Goal: Transaction & Acquisition: Purchase product/service

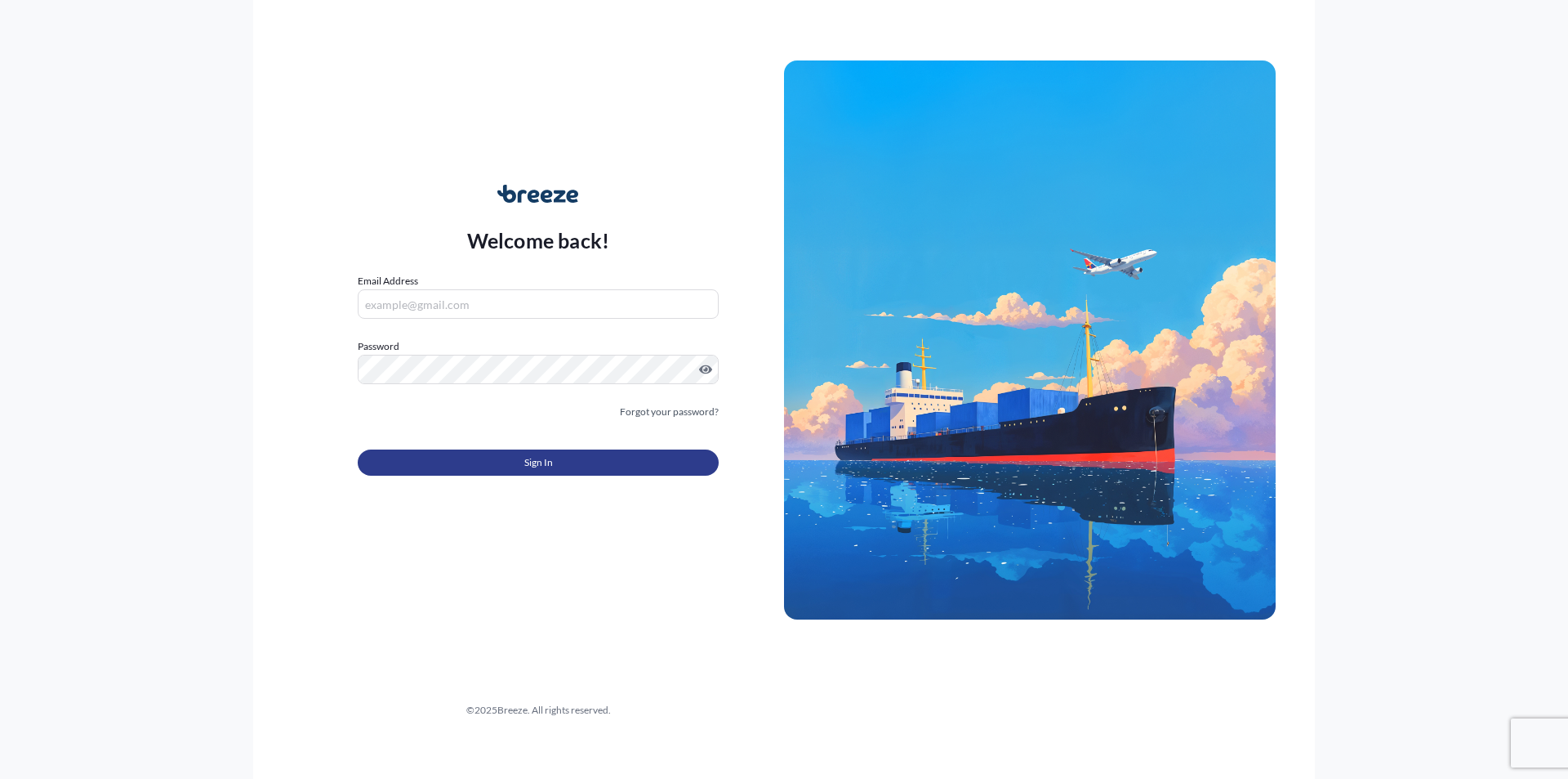
type input "[EMAIL_ADDRESS][DOMAIN_NAME]"
click at [537, 459] on span "Sign In" at bounding box center [538, 463] width 28 height 17
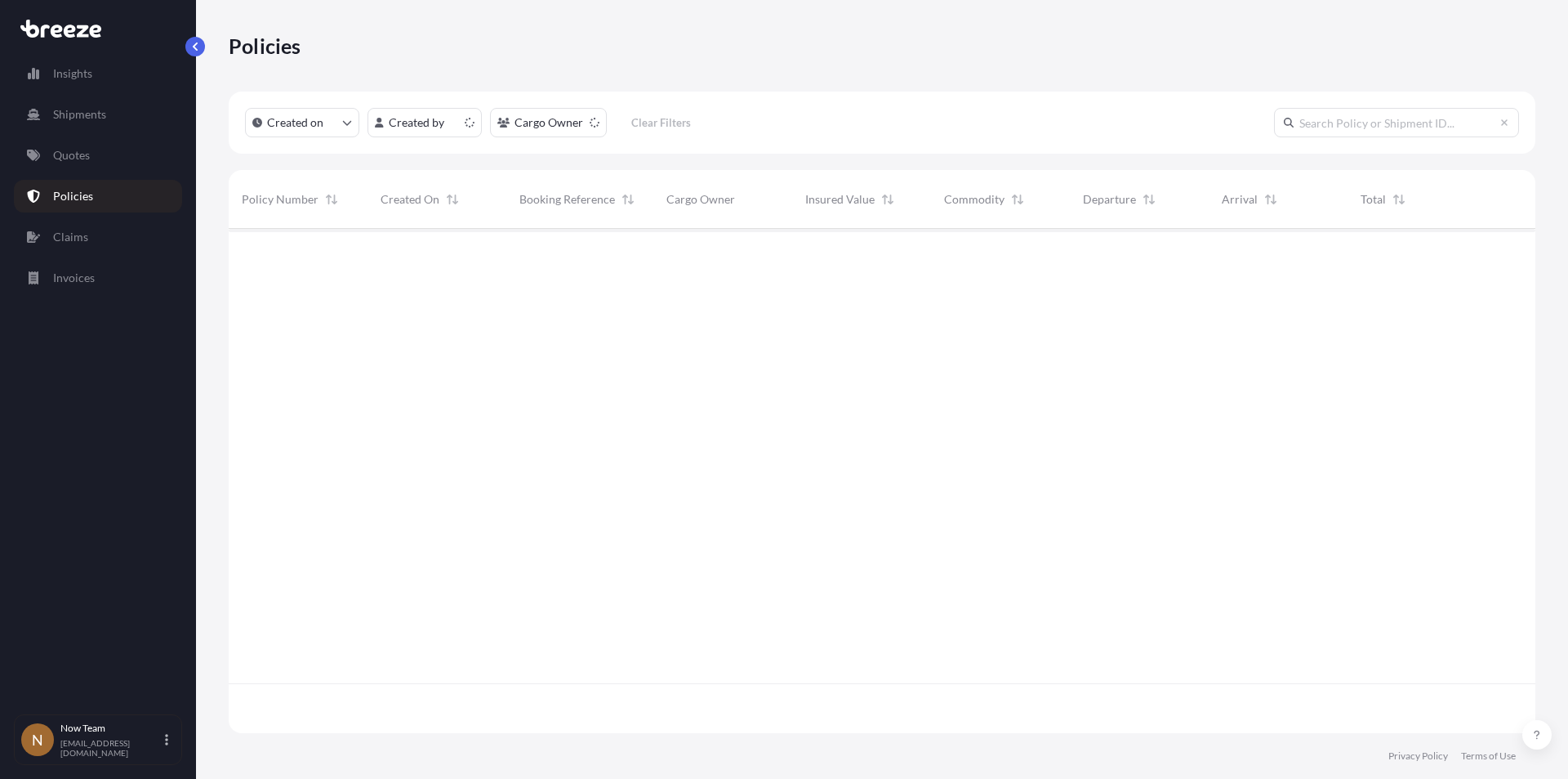
scroll to position [501, 1294]
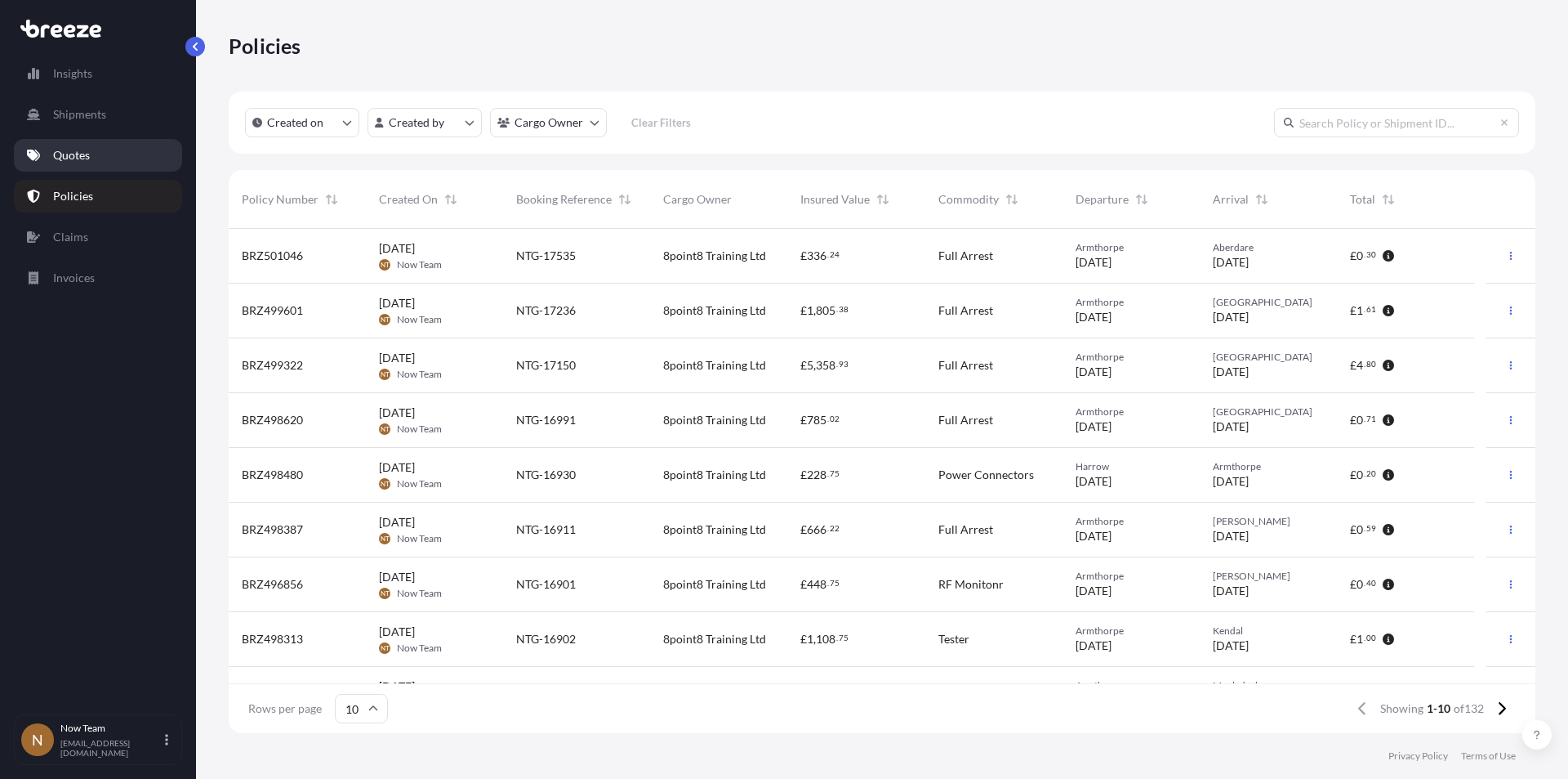
click at [84, 161] on p "Quotes" at bounding box center [72, 156] width 37 height 17
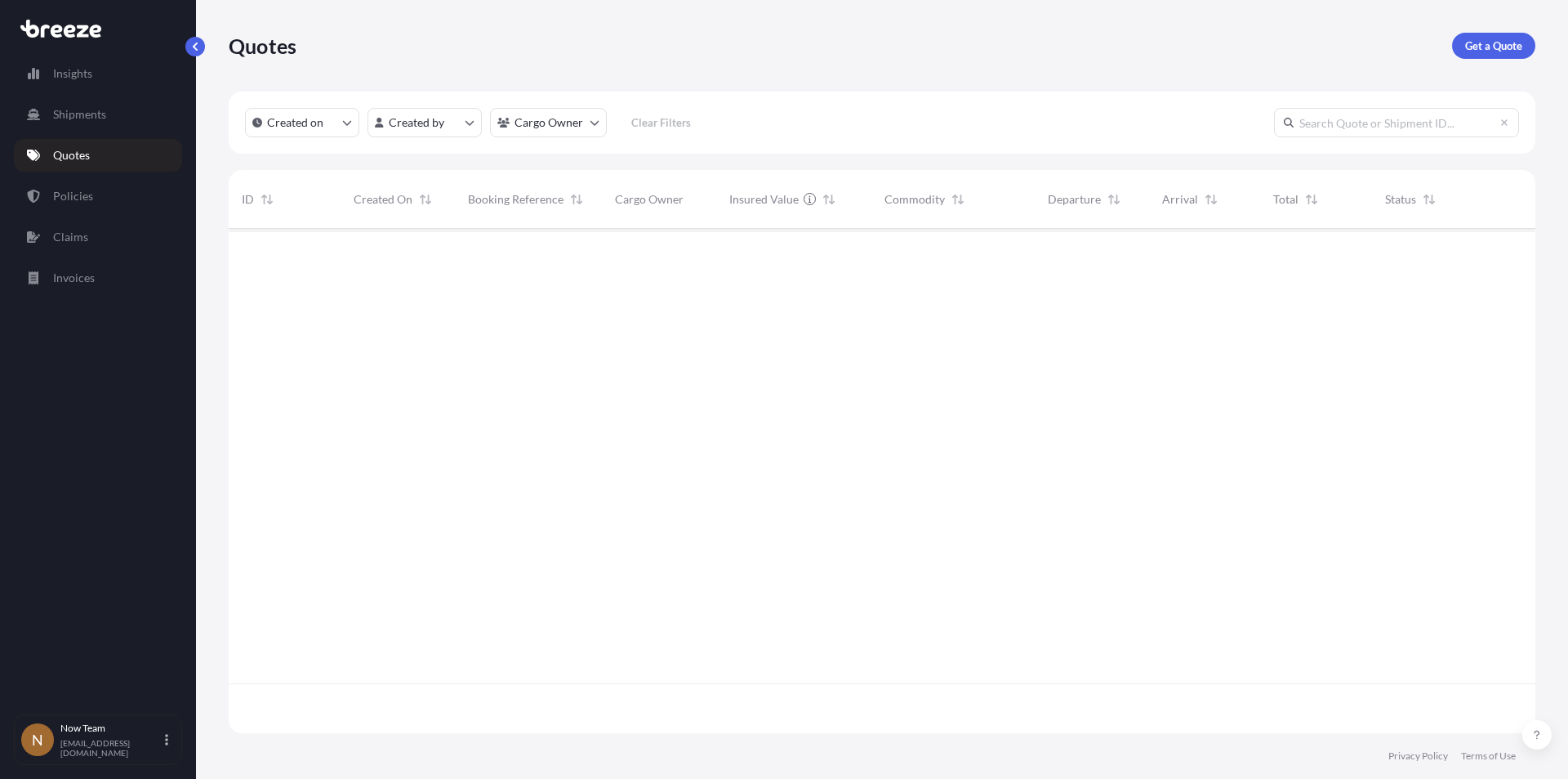
scroll to position [501, 1294]
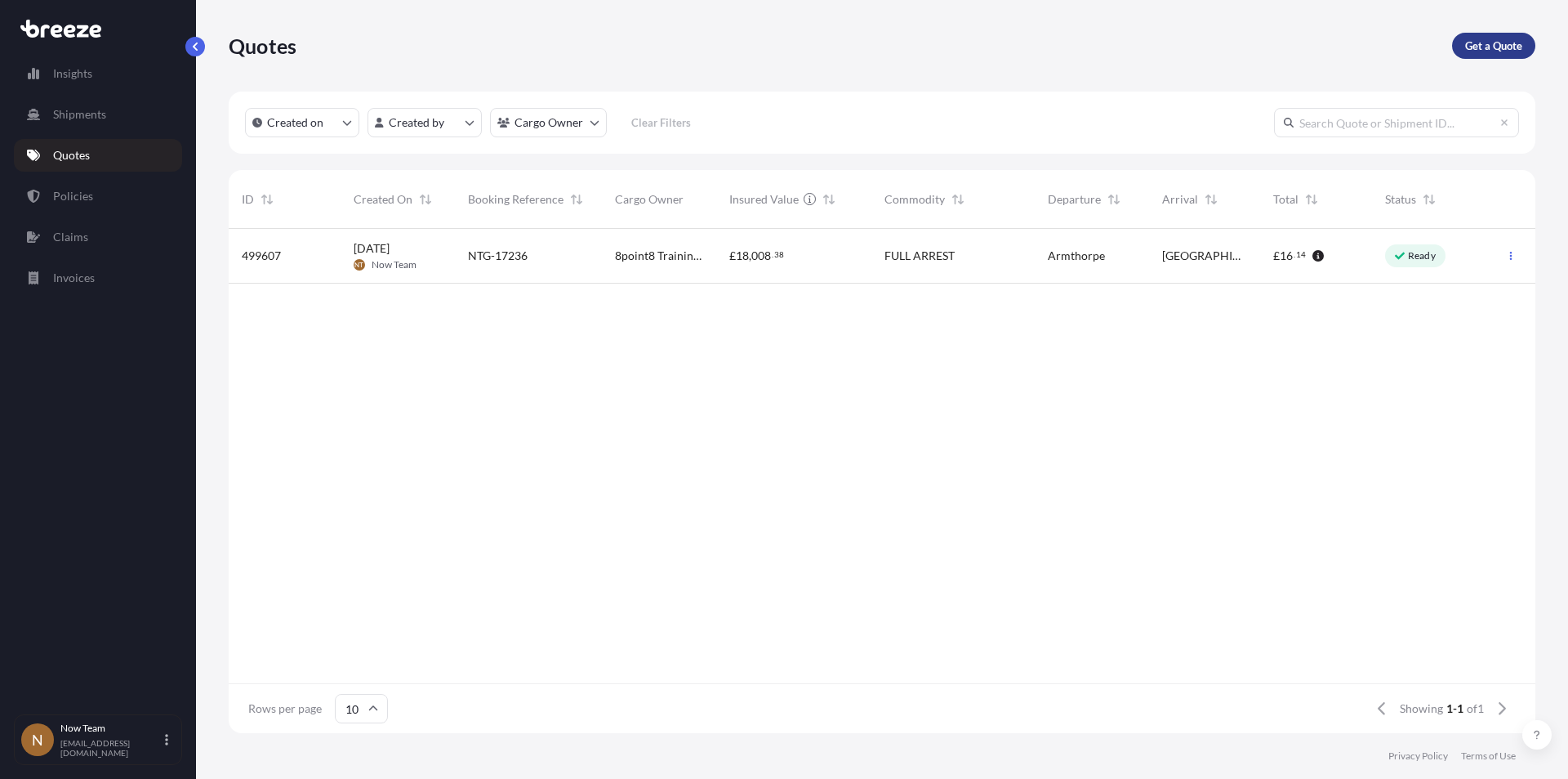
click at [1504, 43] on p "Get a Quote" at bounding box center [1494, 46] width 57 height 17
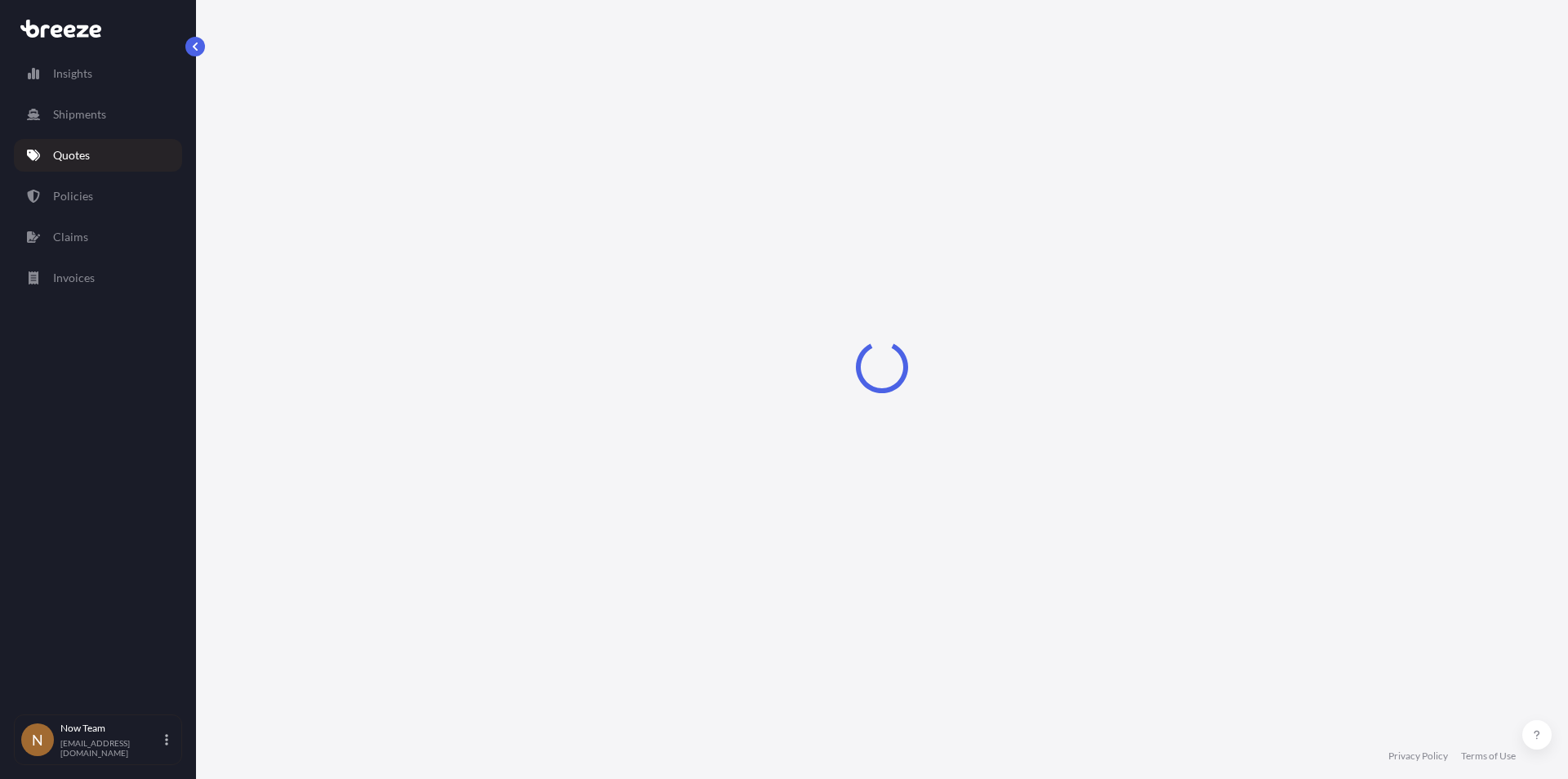
select select "Sea"
select select "1"
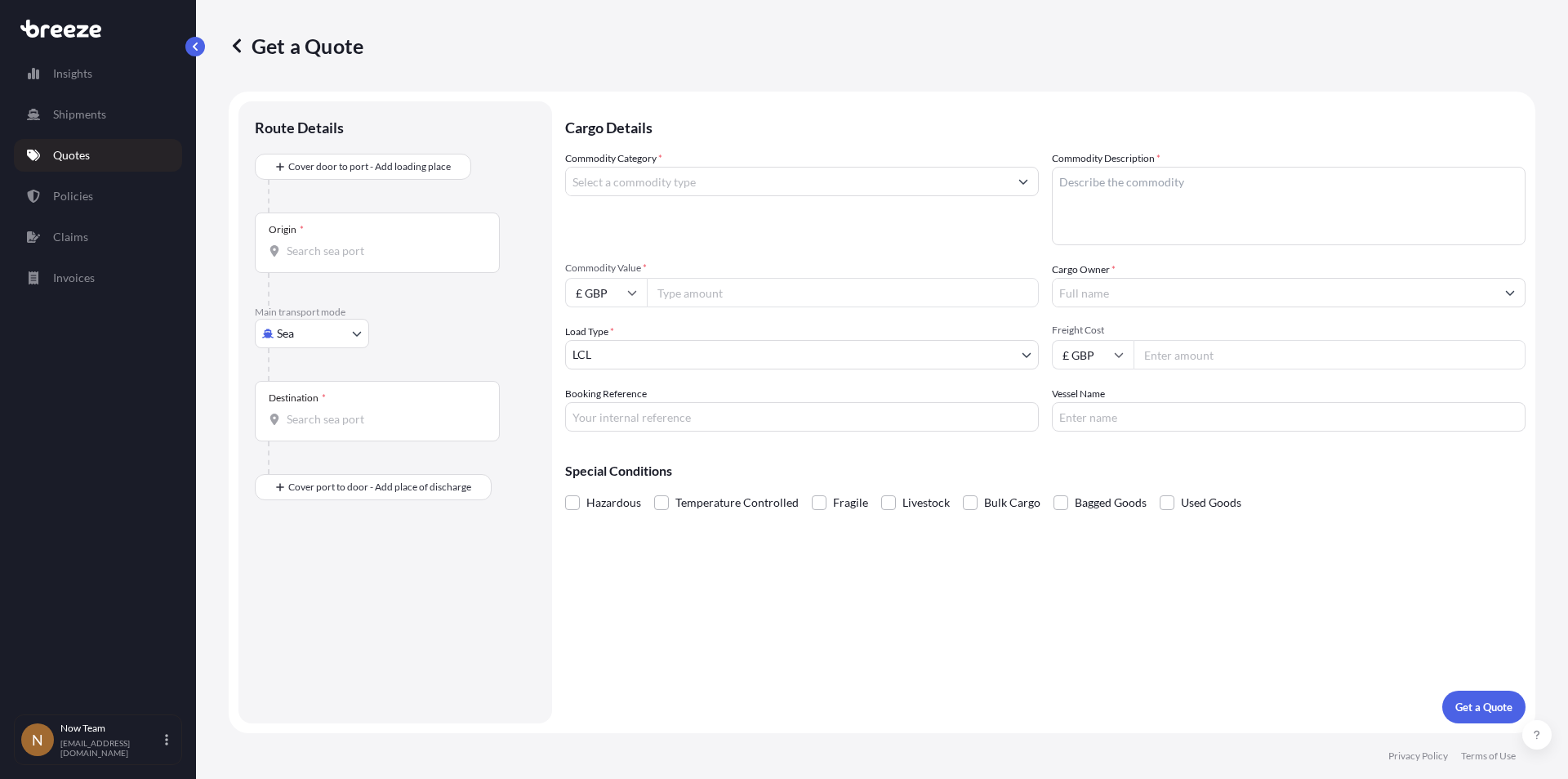
click at [351, 330] on body "Insights Shipments Quotes Policies Claims Invoices N Now Team [EMAIL_ADDRESS][D…" at bounding box center [784, 390] width 1568 height 779
click at [307, 437] on span "Road" at bounding box center [299, 435] width 26 height 17
select select "Road"
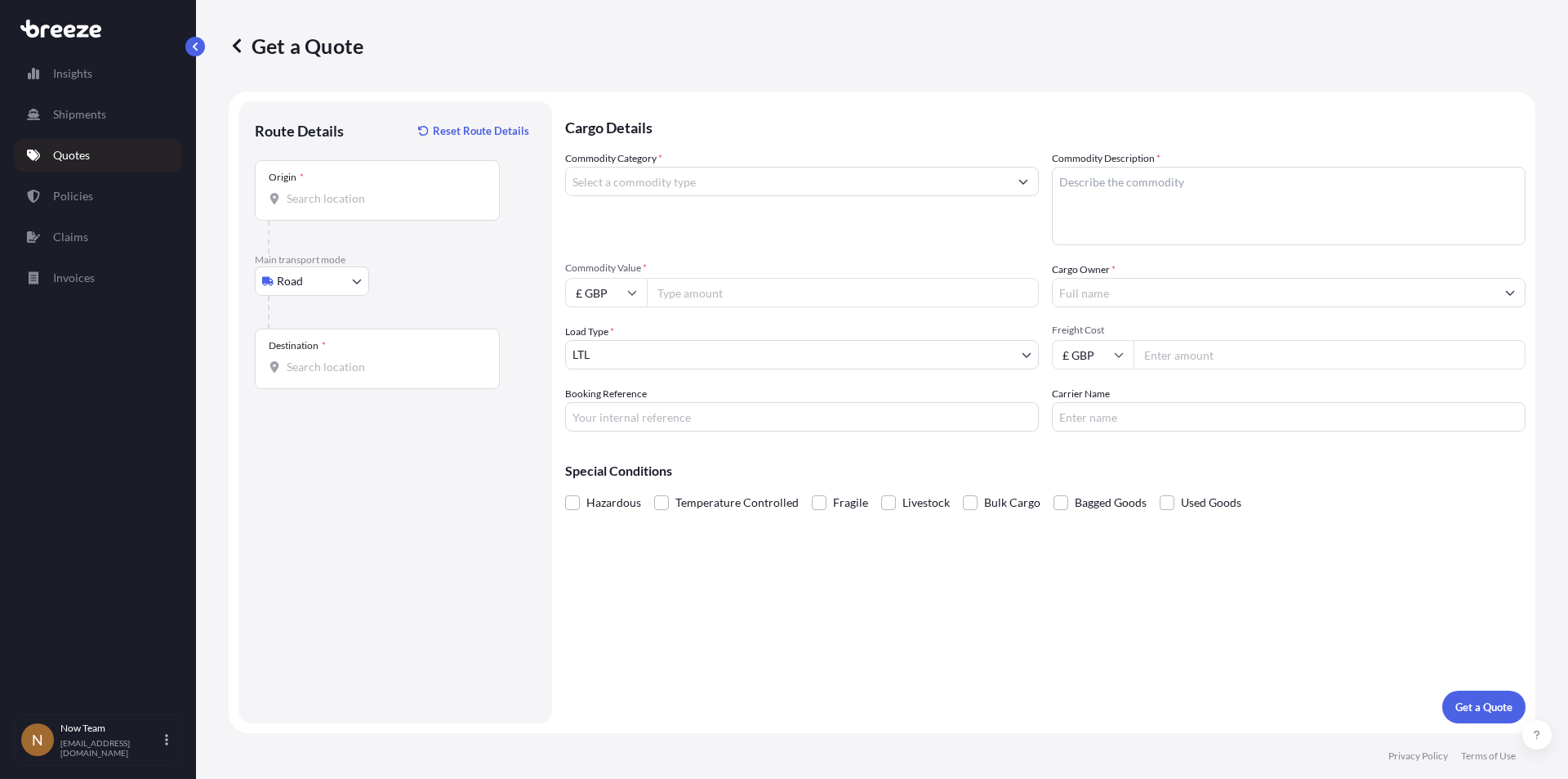
click at [342, 206] on div "Origin *" at bounding box center [377, 190] width 245 height 61
click at [342, 206] on input "Origin *" at bounding box center [383, 199] width 193 height 17
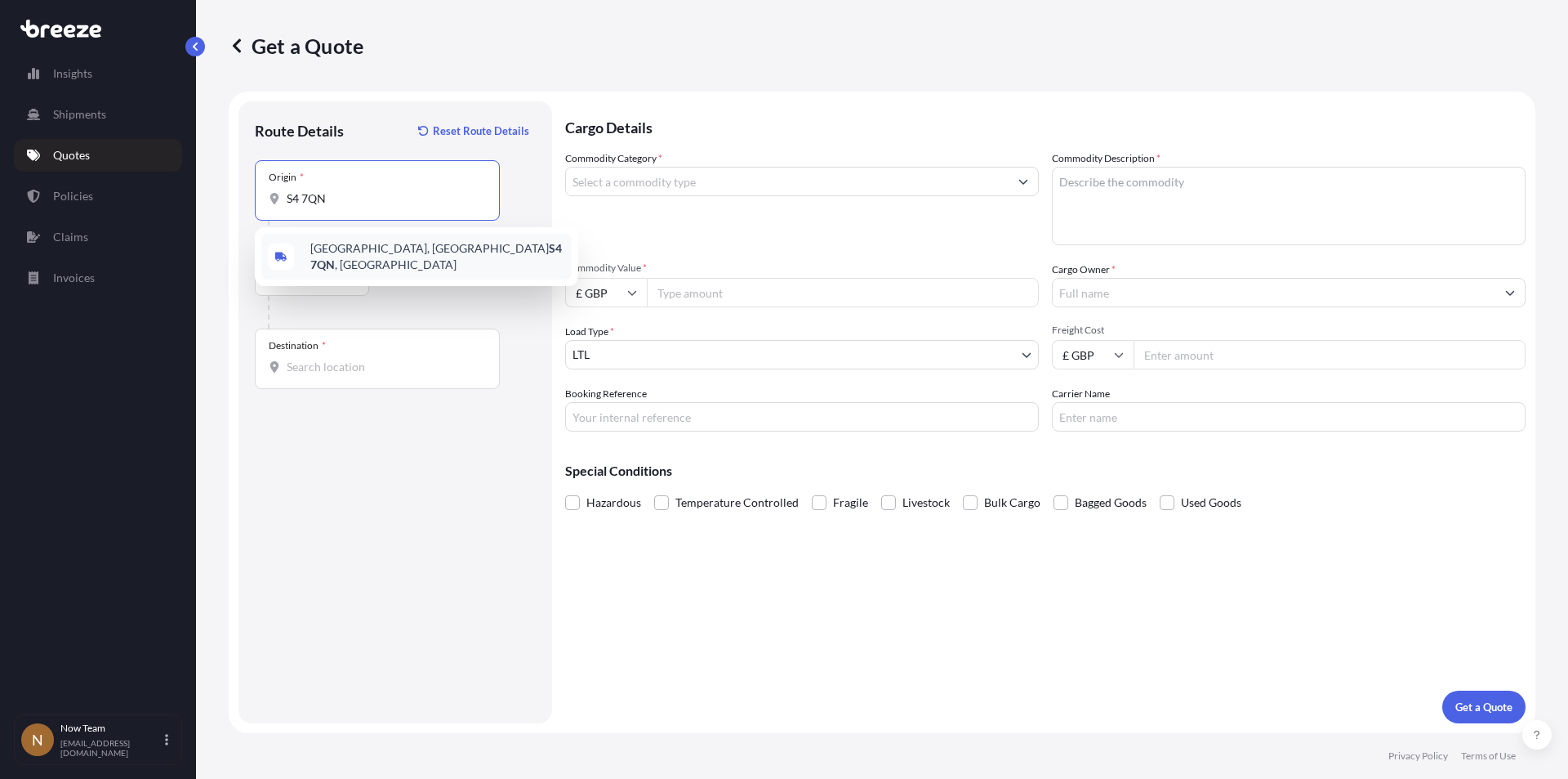
click at [361, 256] on span "[STREET_ADDRESS]" at bounding box center [438, 256] width 255 height 32
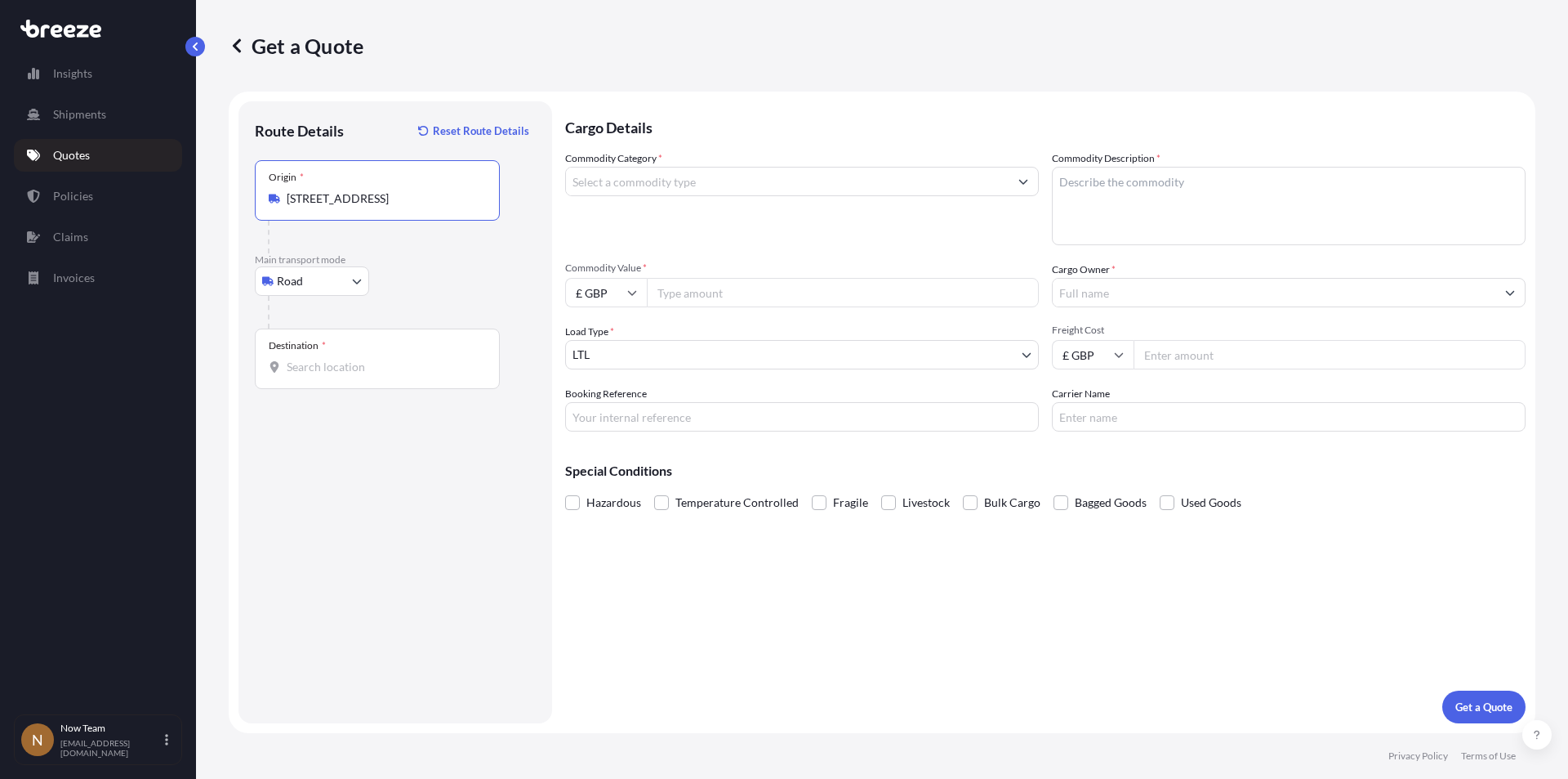
type input "[STREET_ADDRESS]"
click at [316, 370] on input "Destination *" at bounding box center [383, 367] width 193 height 17
click at [341, 345] on div "Destination *" at bounding box center [377, 359] width 245 height 61
click at [341, 359] on input "Destination * Please select a destination" at bounding box center [383, 367] width 193 height 17
type input "o"
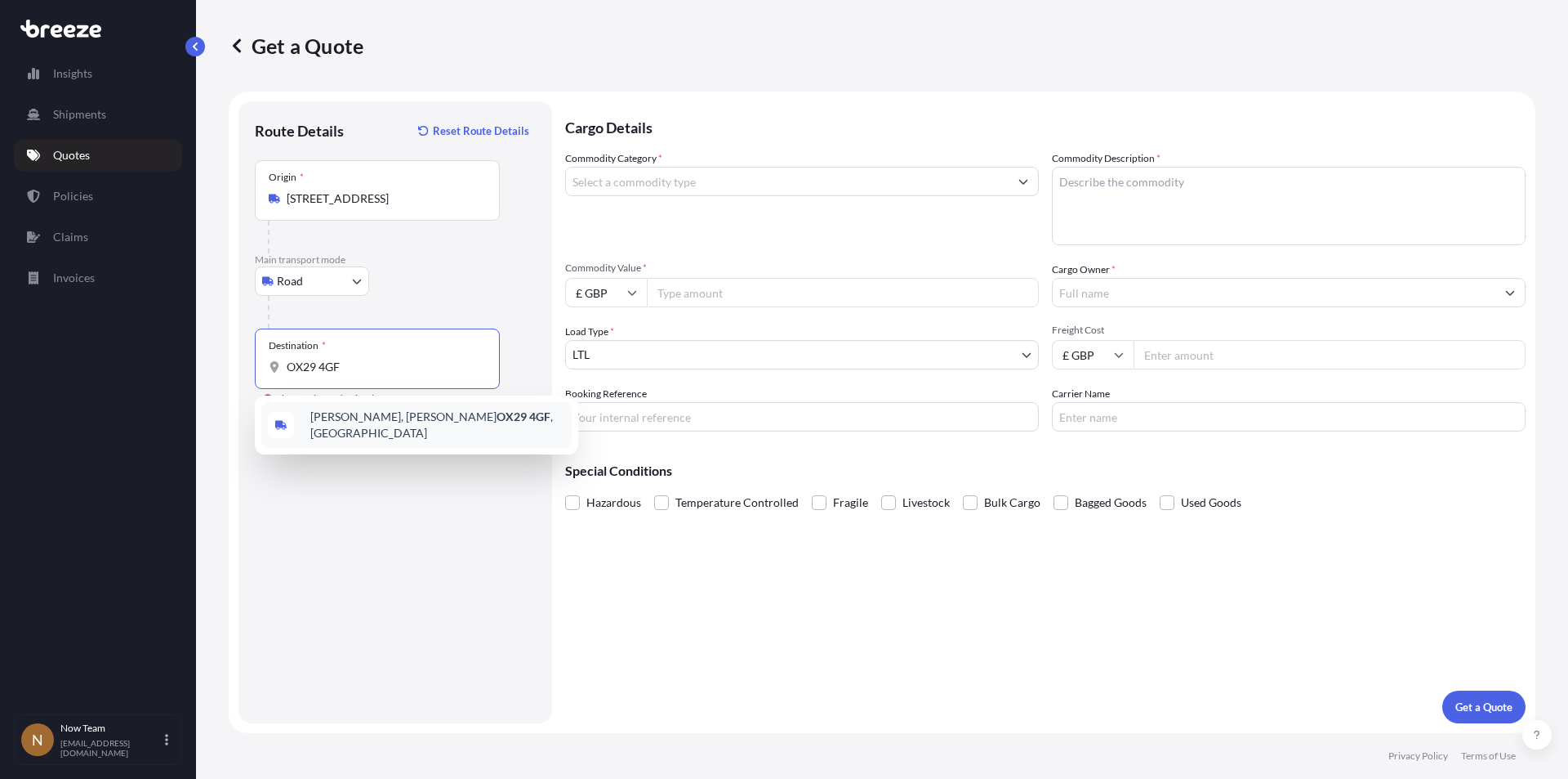
click at [347, 414] on span "[STREET_ADDRESS]" at bounding box center [438, 424] width 255 height 32
type input "[STREET_ADDRESS]"
click at [643, 181] on input "Commodity Category *" at bounding box center [787, 181] width 443 height 29
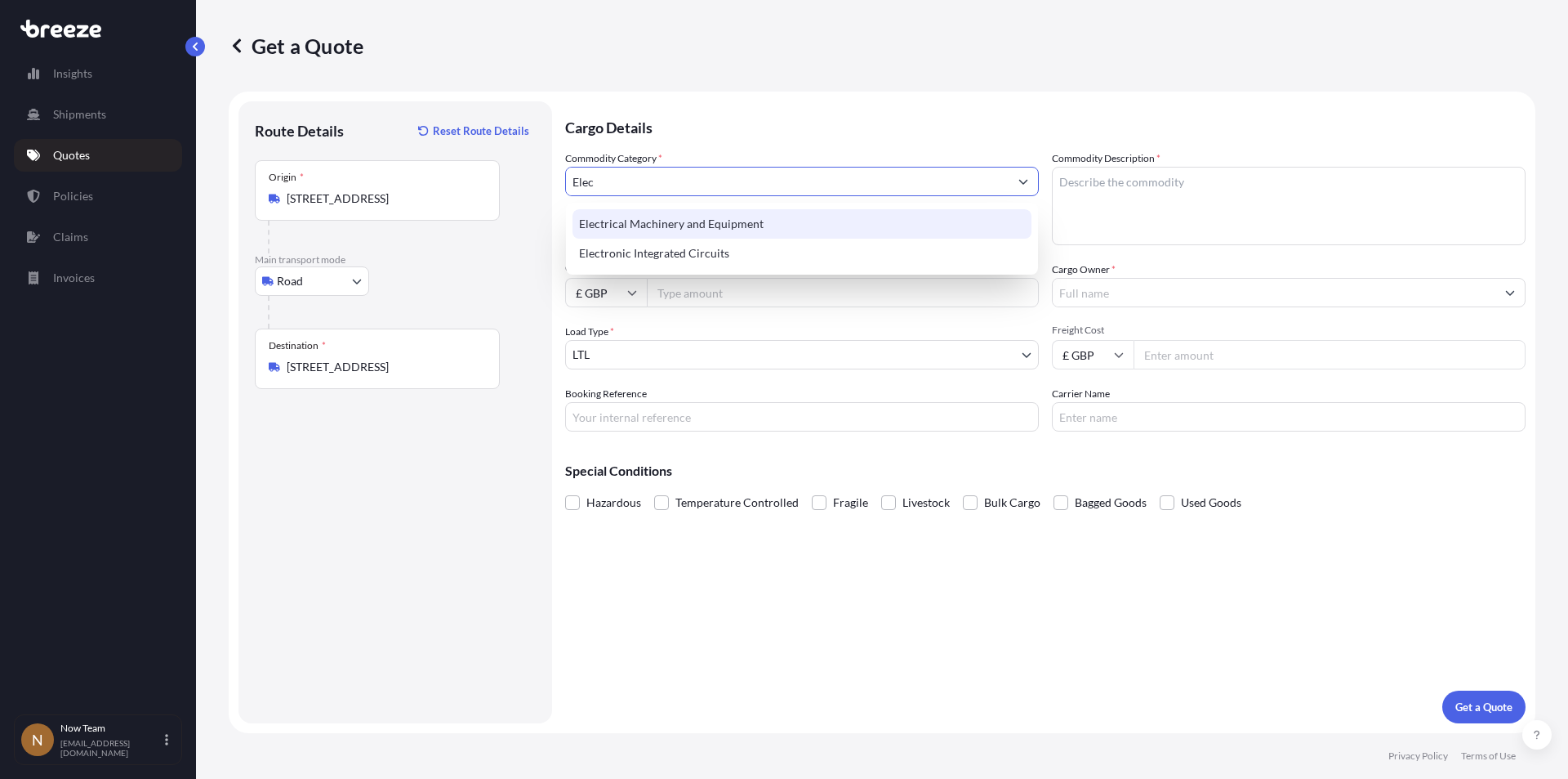
click at [654, 231] on div "Electrical Machinery and Equipment" at bounding box center [802, 223] width 459 height 29
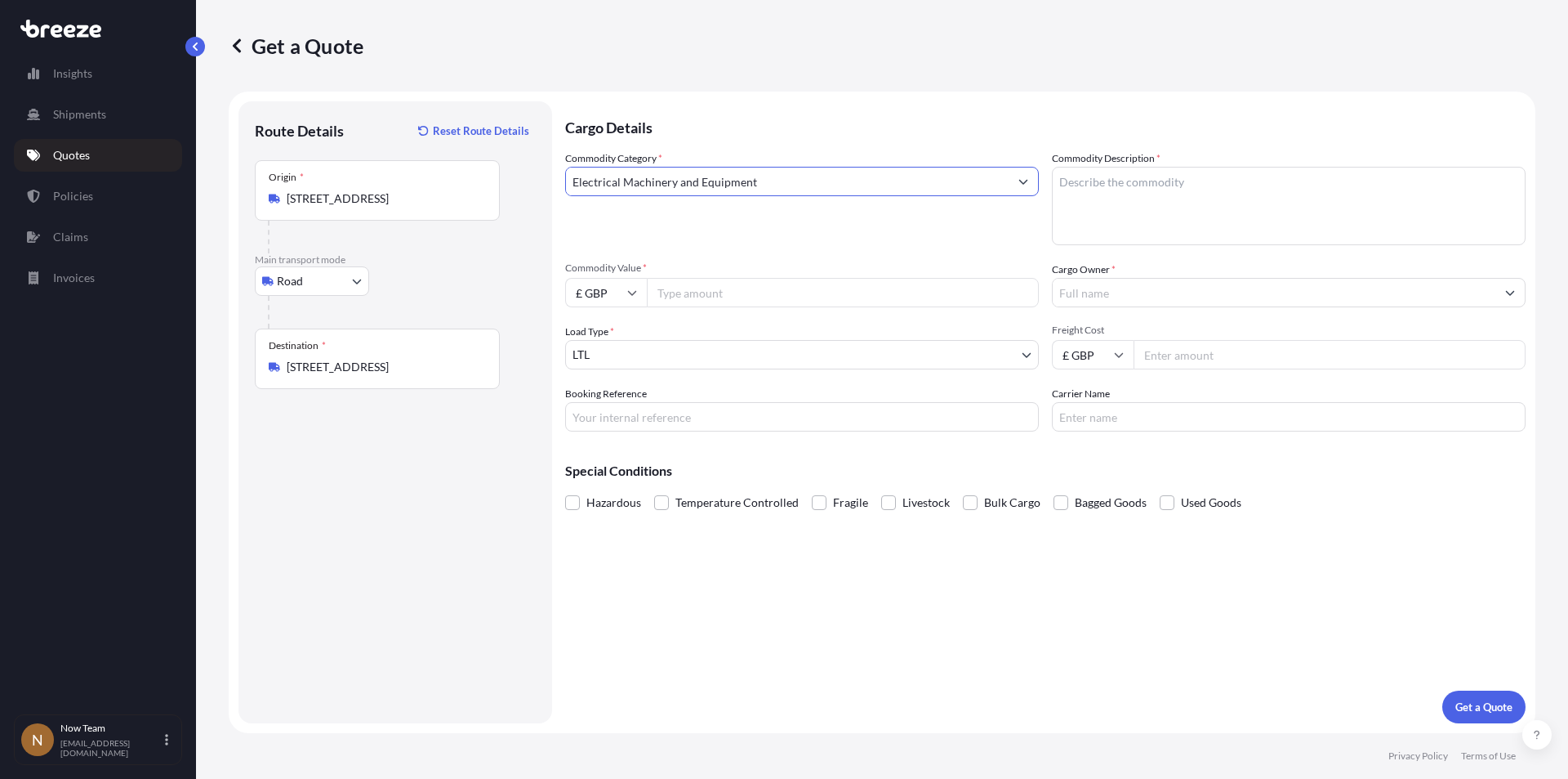
type input "Electrical Machinery and Equipment"
click at [699, 289] on input "Commodity Value *" at bounding box center [843, 292] width 392 height 29
type input "190000"
click at [691, 409] on input "Booking Reference" at bounding box center [802, 416] width 474 height 29
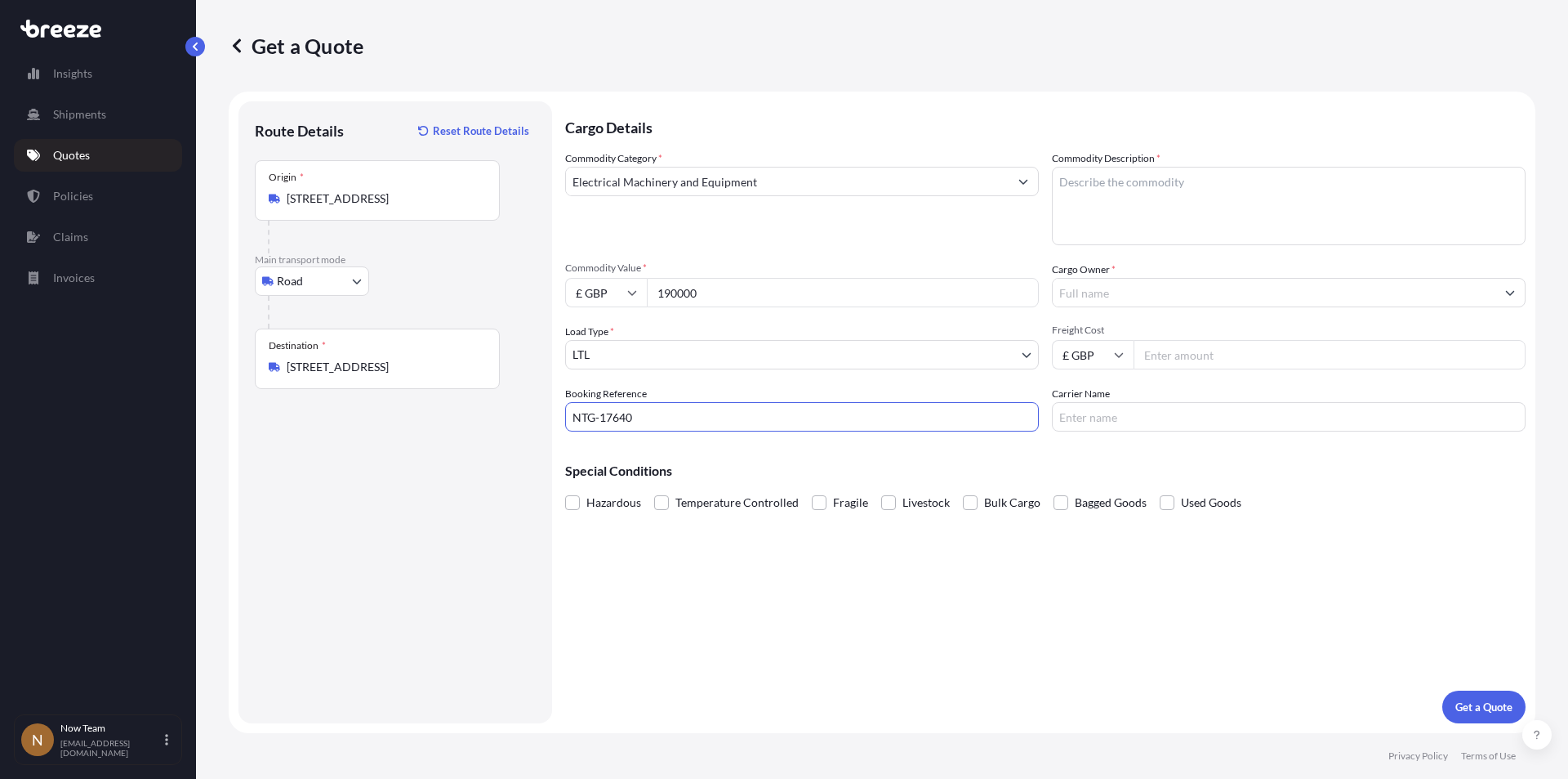
type input "NTG-17640"
click at [1118, 209] on textarea "Commodity Description *" at bounding box center [1289, 206] width 474 height 78
type textarea "Full arrest"
click at [1123, 289] on input "Cargo Owner *" at bounding box center [1274, 292] width 443 height 29
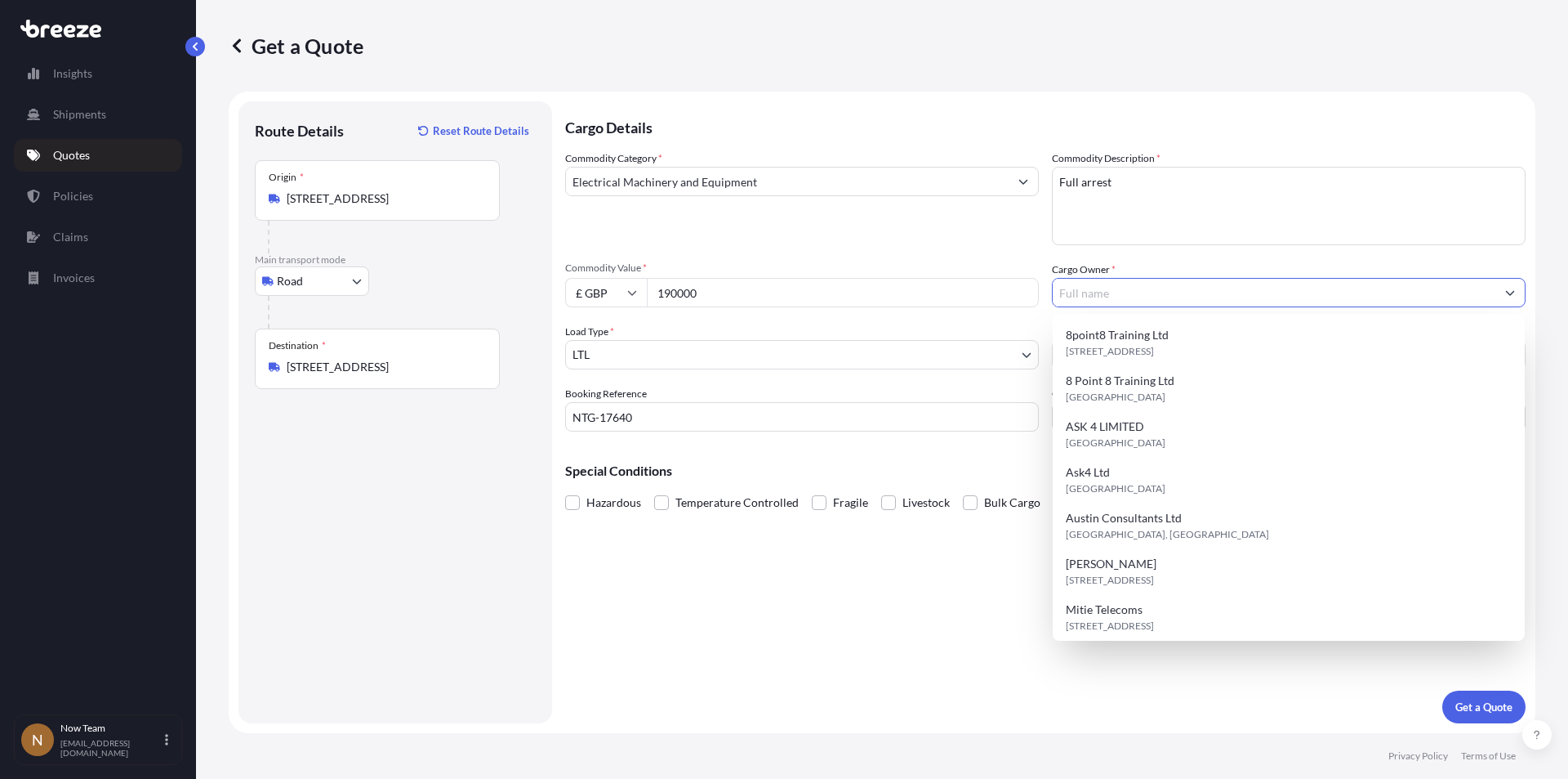
click at [1123, 285] on input "Cargo Owner *" at bounding box center [1274, 292] width 443 height 29
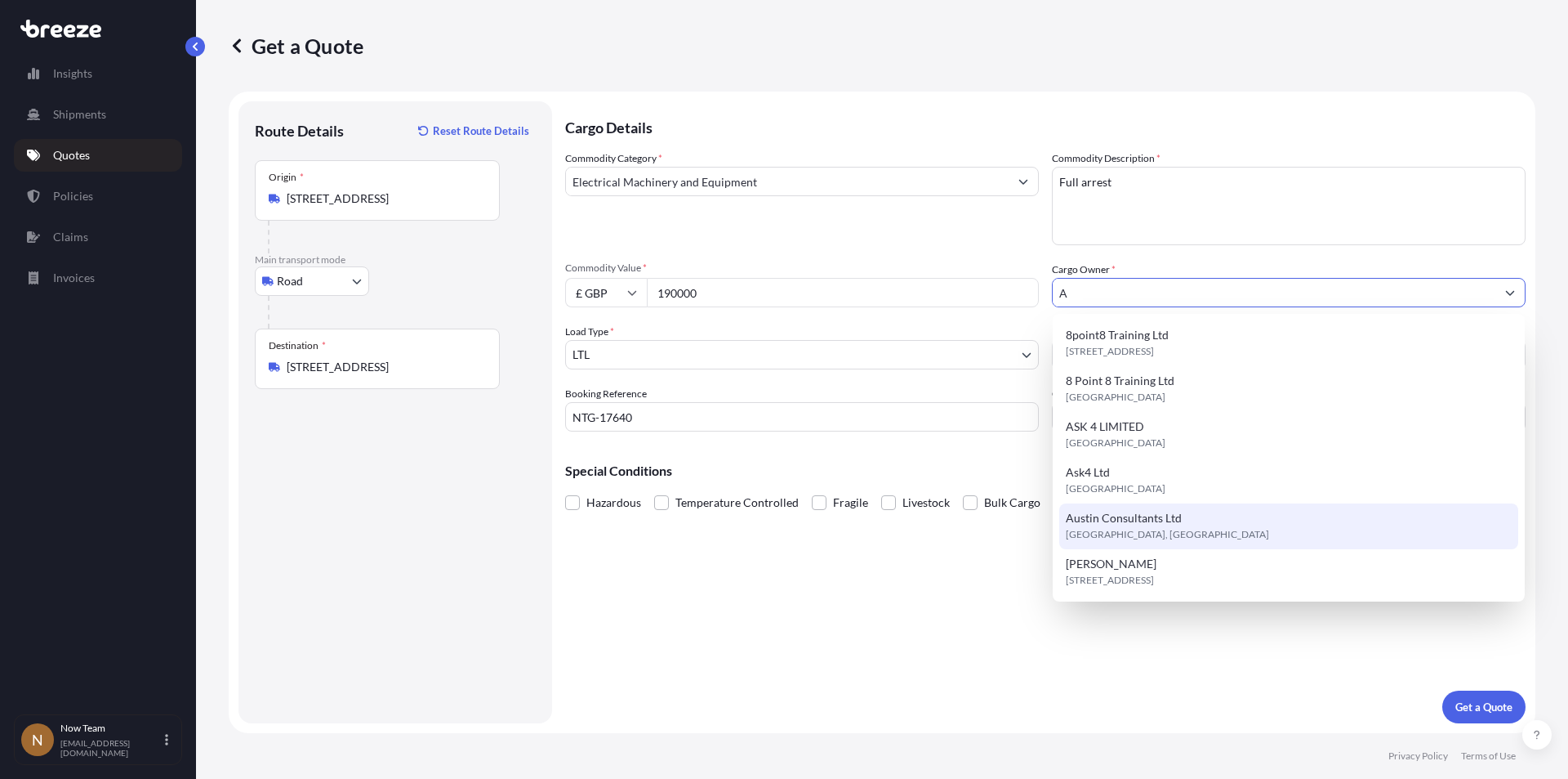
click at [1165, 527] on span "[GEOGRAPHIC_DATA], [GEOGRAPHIC_DATA]" at bounding box center [1167, 534] width 203 height 17
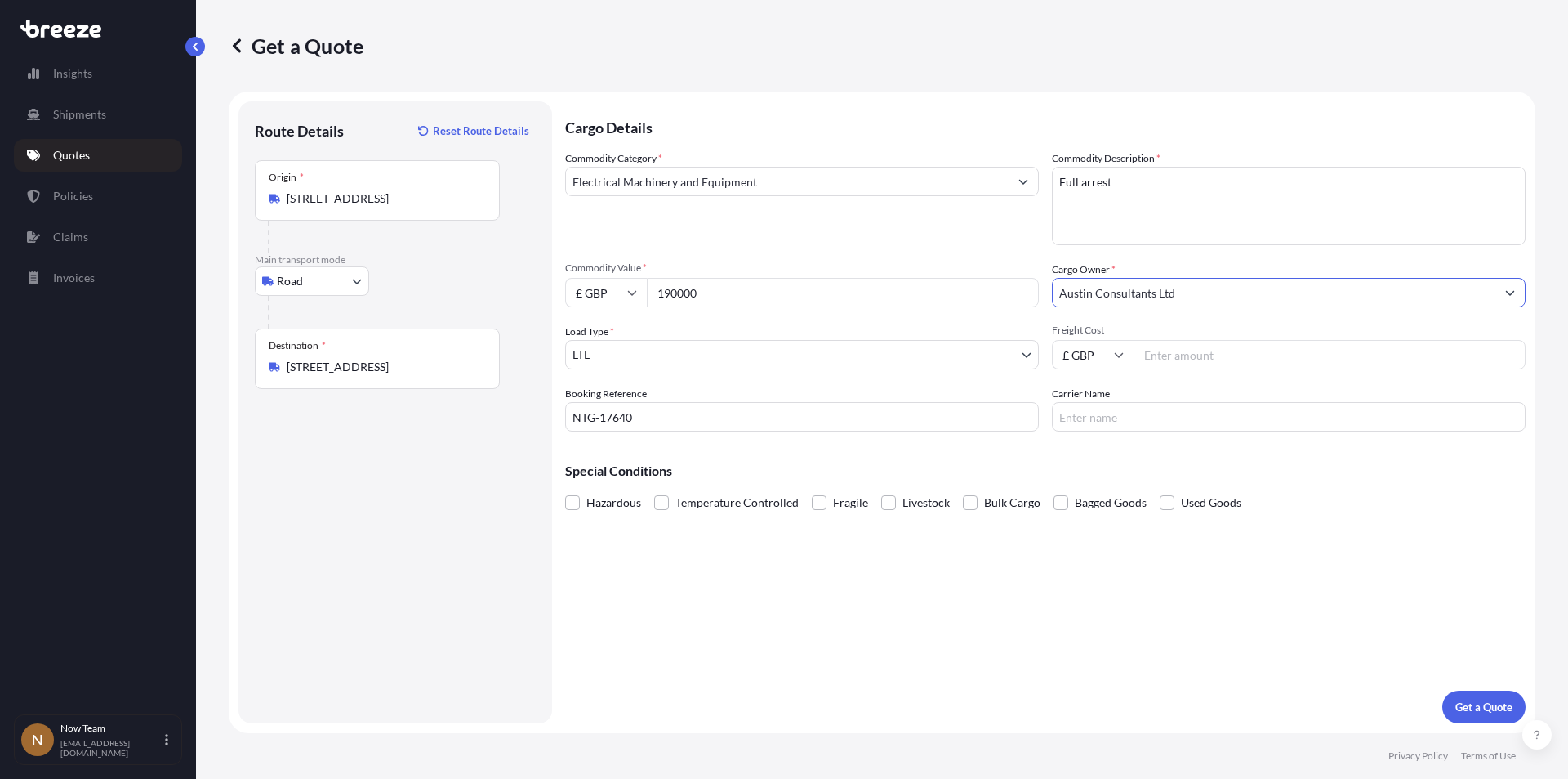
type input "Austin Consultants Ltd"
click at [1184, 357] on input "Freight Cost" at bounding box center [1329, 354] width 392 height 29
click at [1182, 350] on input "Freight Cost" at bounding box center [1329, 354] width 392 height 29
type input "450"
click at [1146, 410] on input "Carrier Name" at bounding box center [1289, 416] width 474 height 29
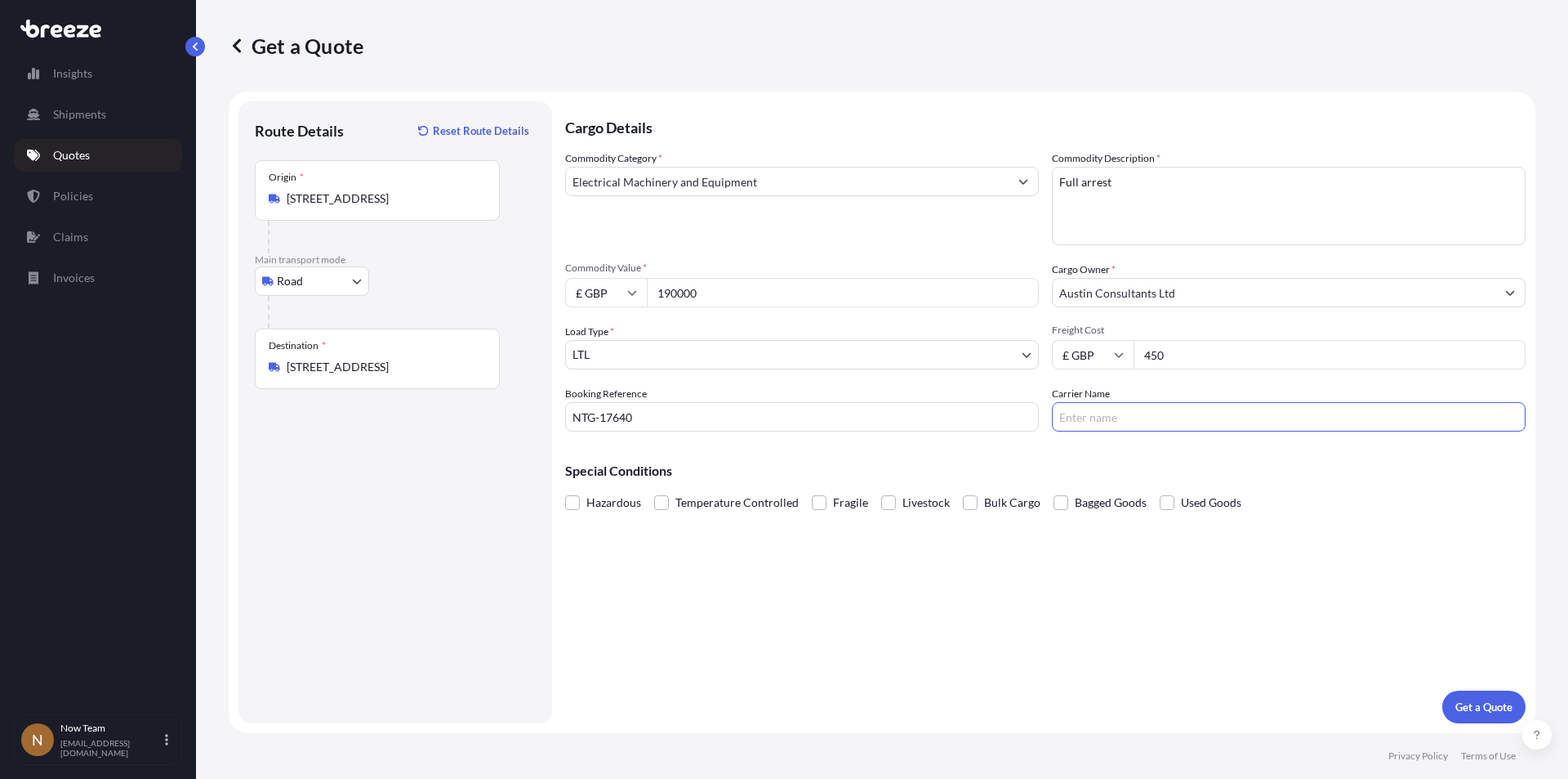
click at [1086, 423] on input "Carrier Name" at bounding box center [1289, 416] width 474 height 29
type input "k"
type input "Kings Haulage Ltd"
drag, startPoint x: 715, startPoint y: 296, endPoint x: 605, endPoint y: 286, distance: 110.5
click at [605, 286] on div "£ GBP 190000" at bounding box center [802, 292] width 474 height 29
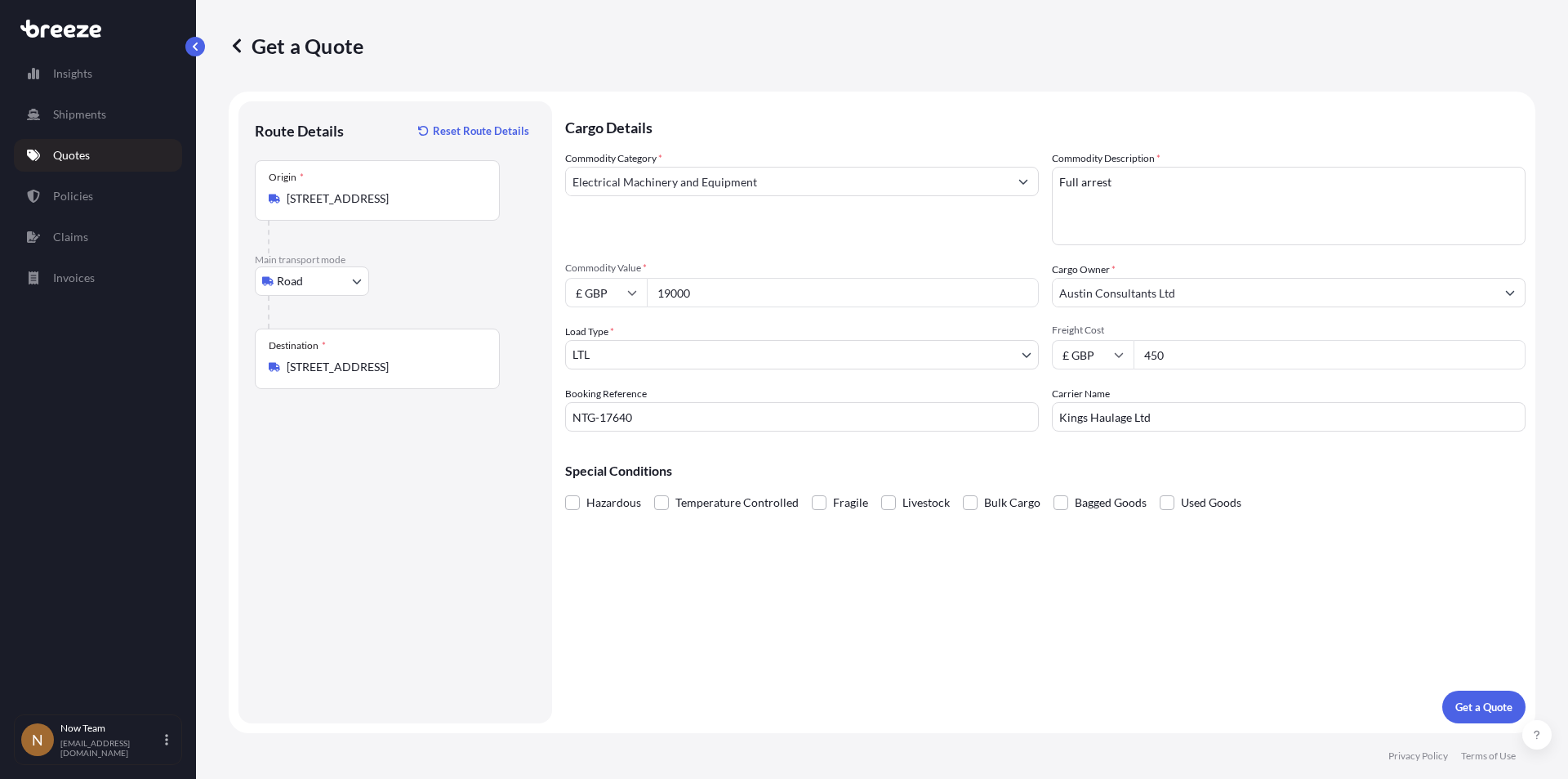
type input "190000"
click at [1482, 705] on p "Get a Quote" at bounding box center [1484, 707] width 57 height 17
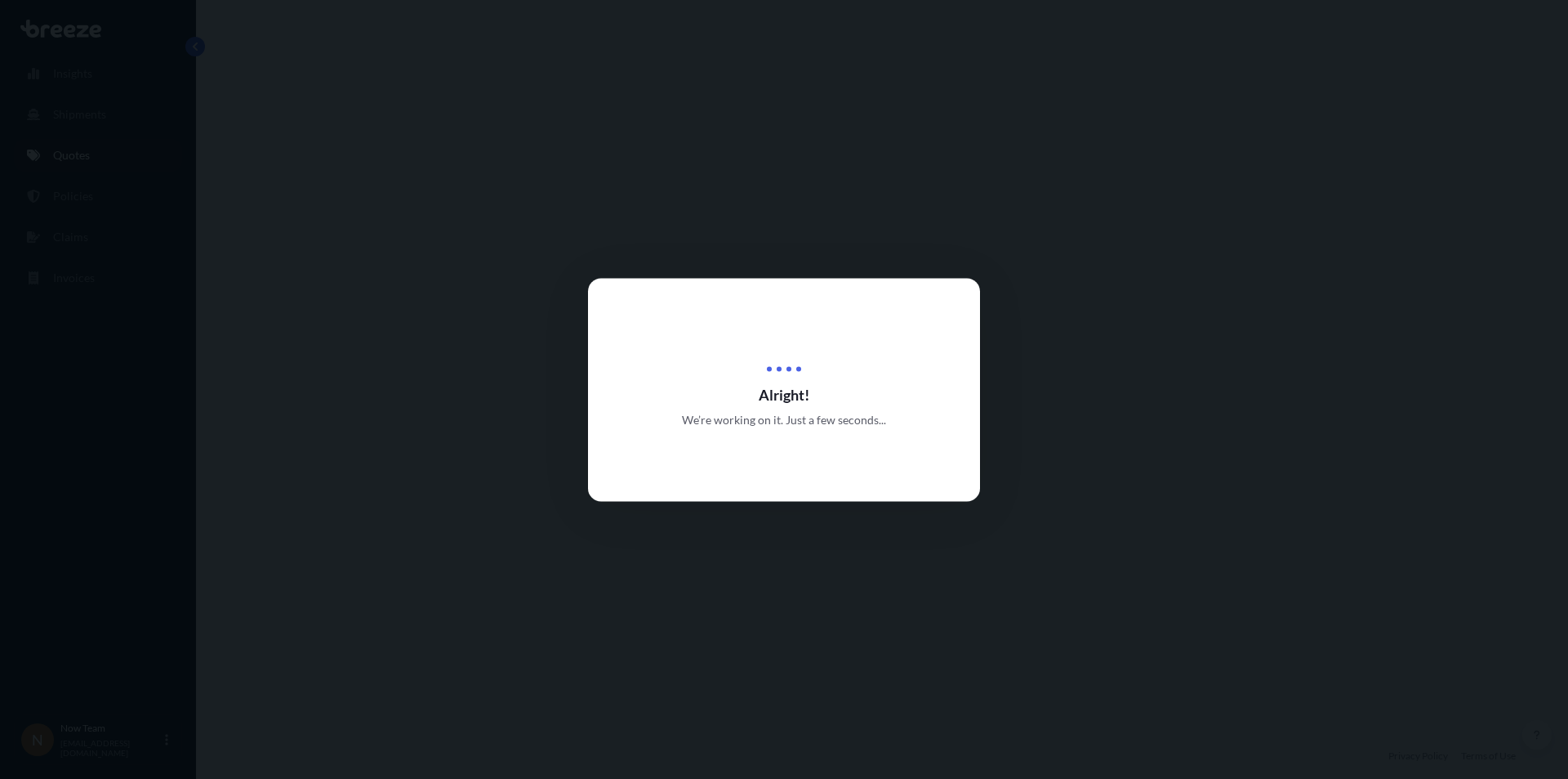
select select "Road"
select select "1"
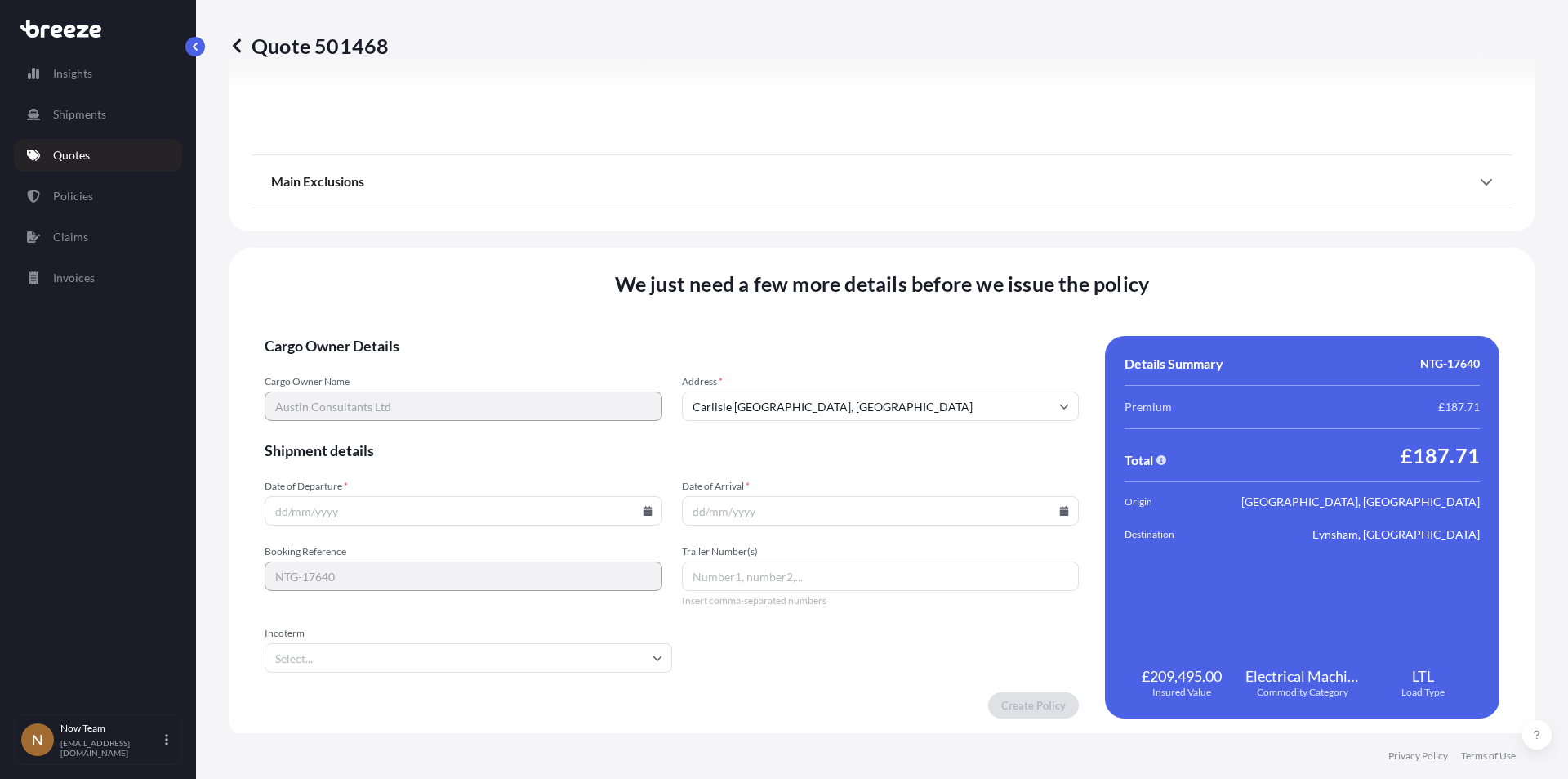
scroll to position [1815, 0]
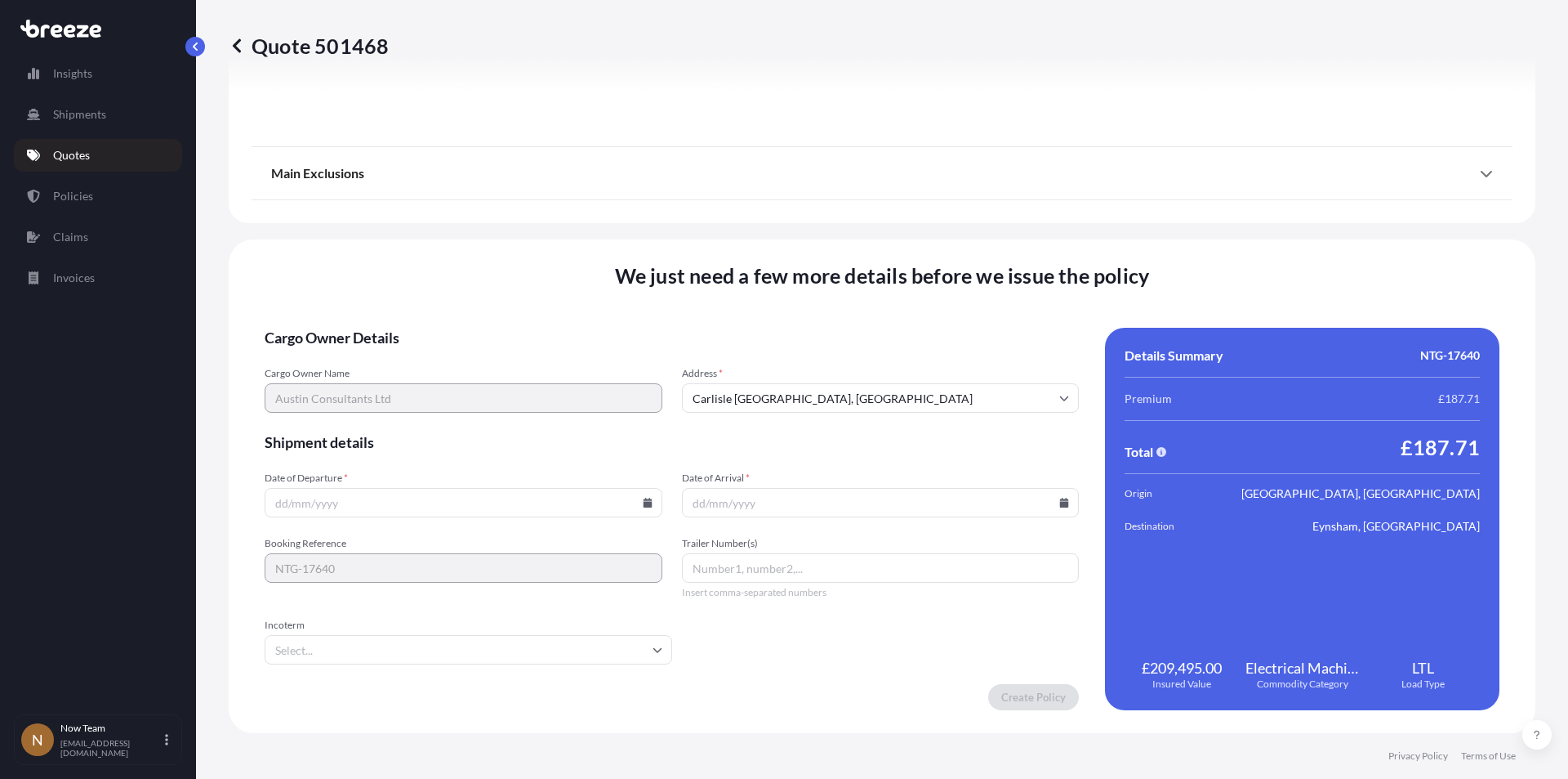
click at [644, 504] on icon at bounding box center [647, 503] width 9 height 10
click at [460, 354] on button "16" at bounding box center [461, 356] width 26 height 26
type input "[DATE]"
click at [1061, 504] on icon at bounding box center [1065, 503] width 9 height 10
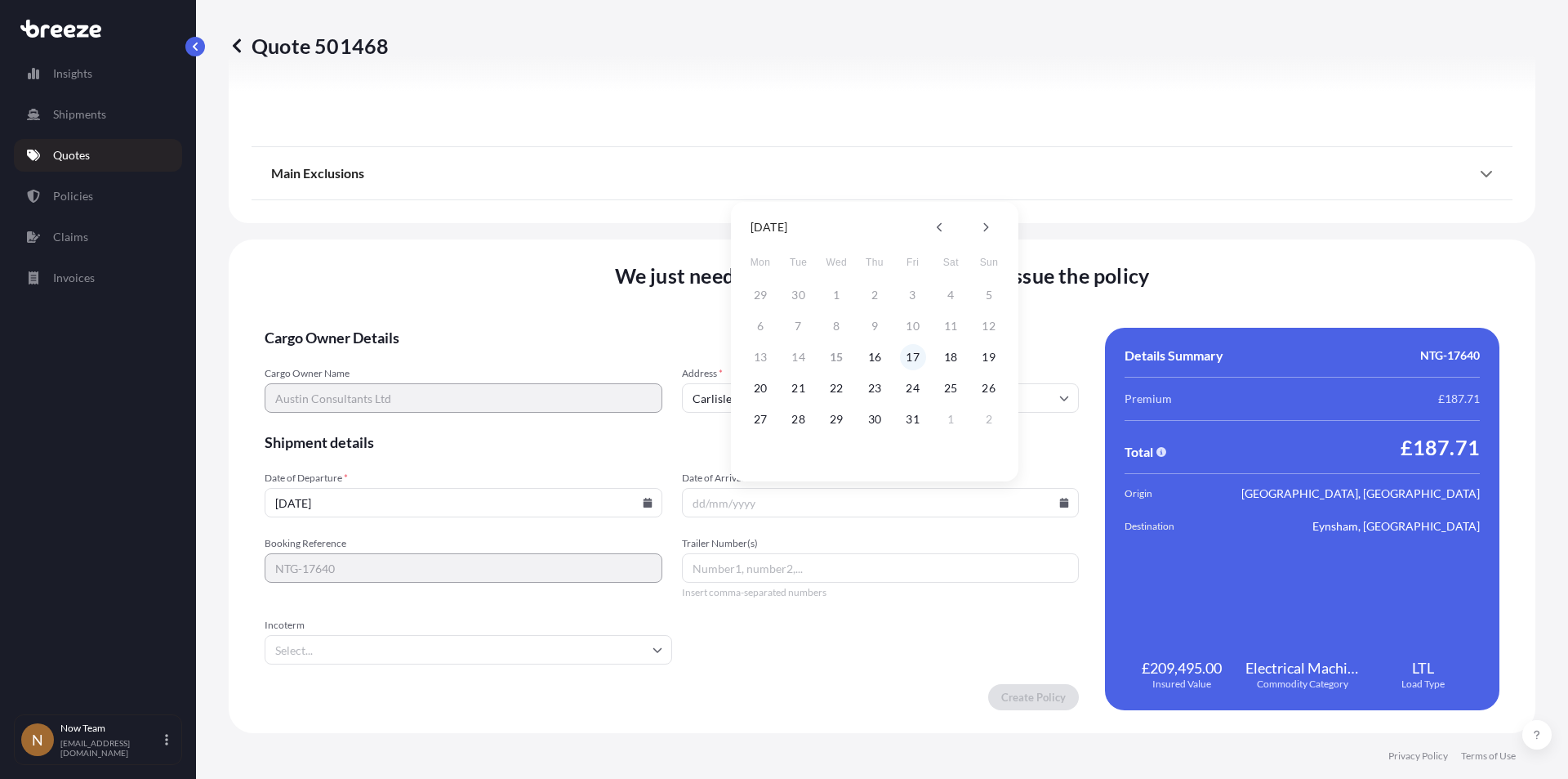
click at [910, 357] on button "17" at bounding box center [913, 356] width 26 height 26
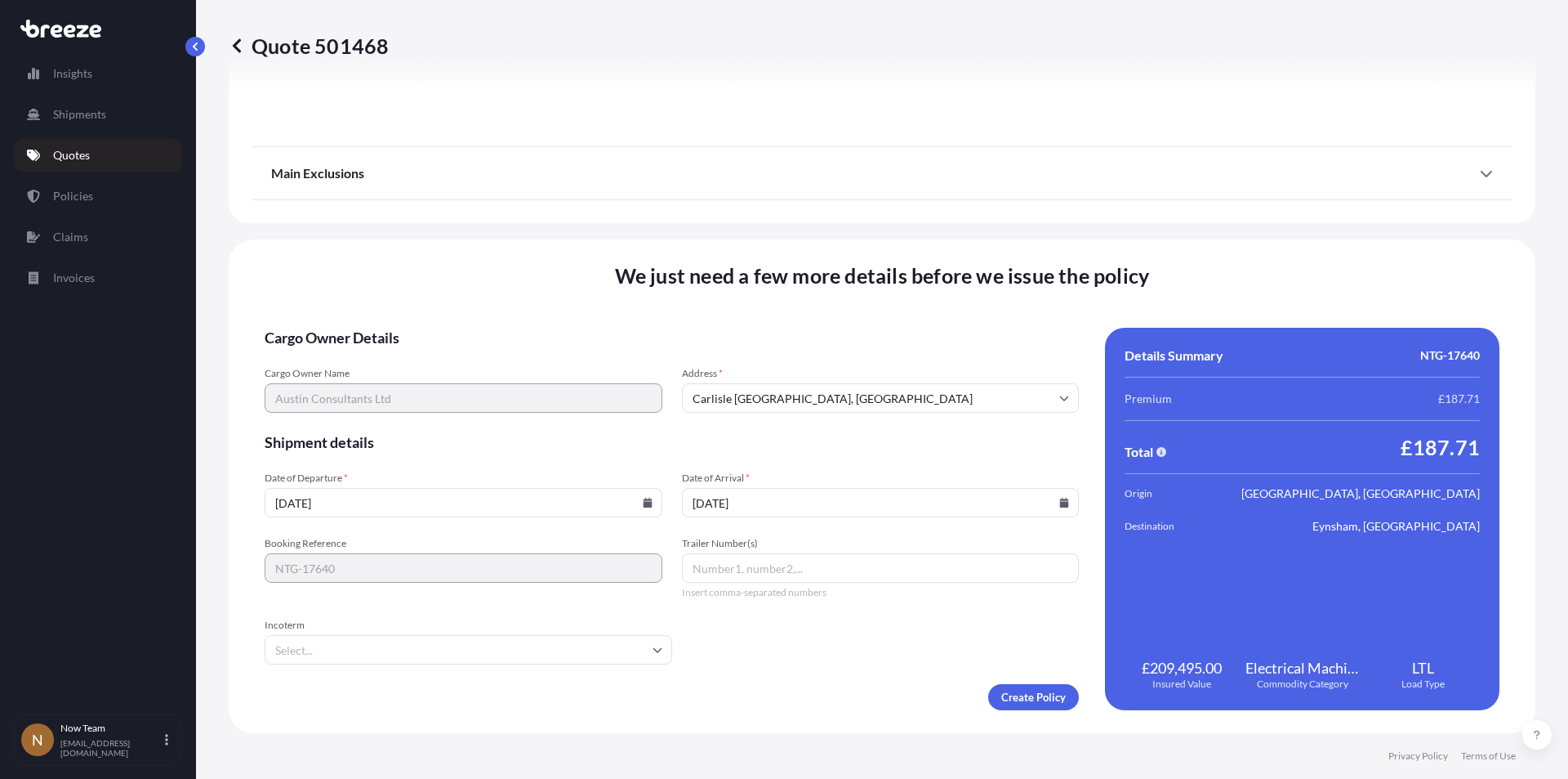
click at [653, 648] on icon at bounding box center [657, 651] width 9 height 5
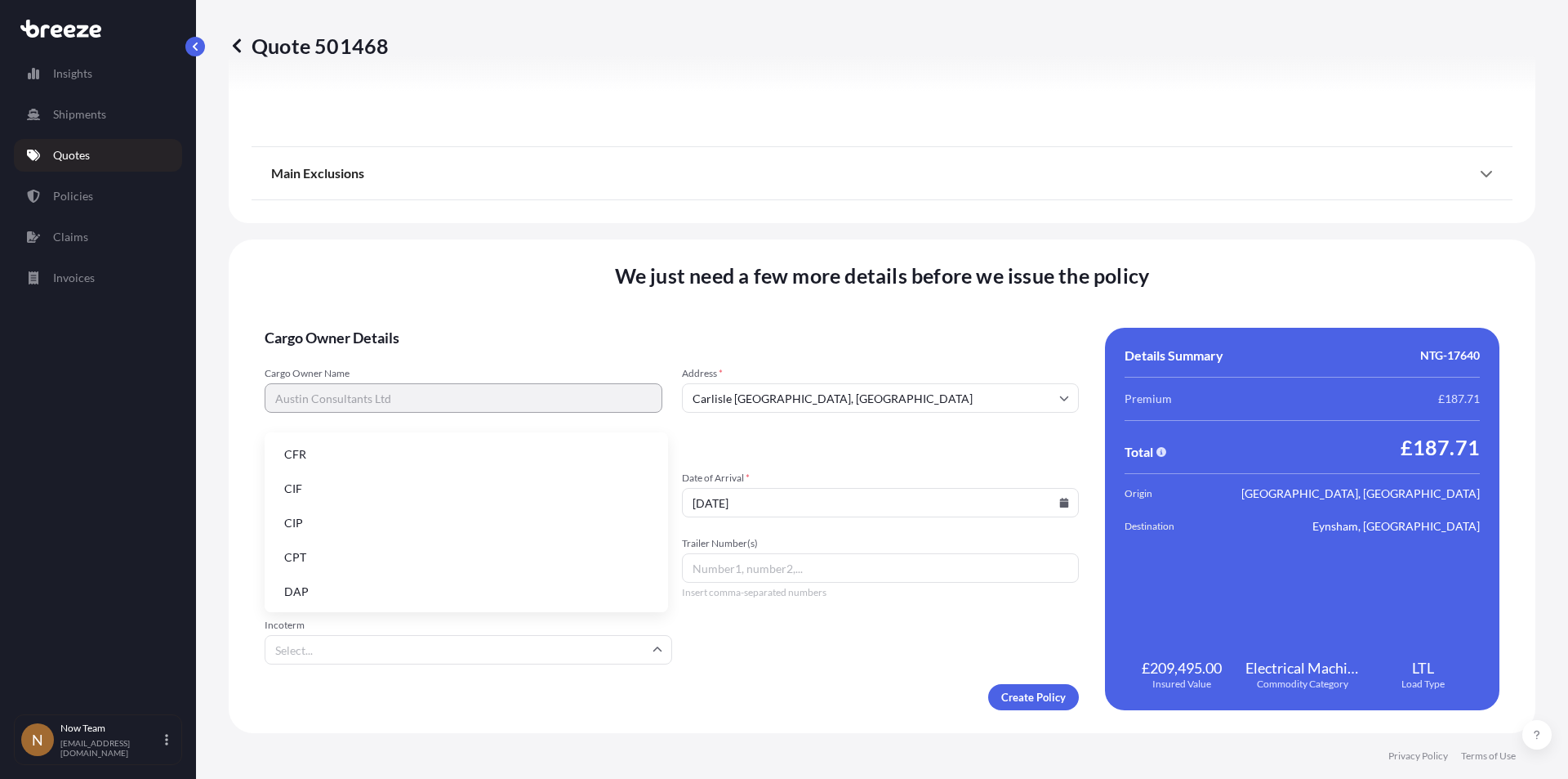
click at [653, 648] on icon at bounding box center [658, 650] width 10 height 10
click at [754, 657] on form "Cargo Owner Details Cargo Owner Name Austin Consultants Ltd Address * [GEOGRAPH…" at bounding box center [671, 519] width 814 height 383
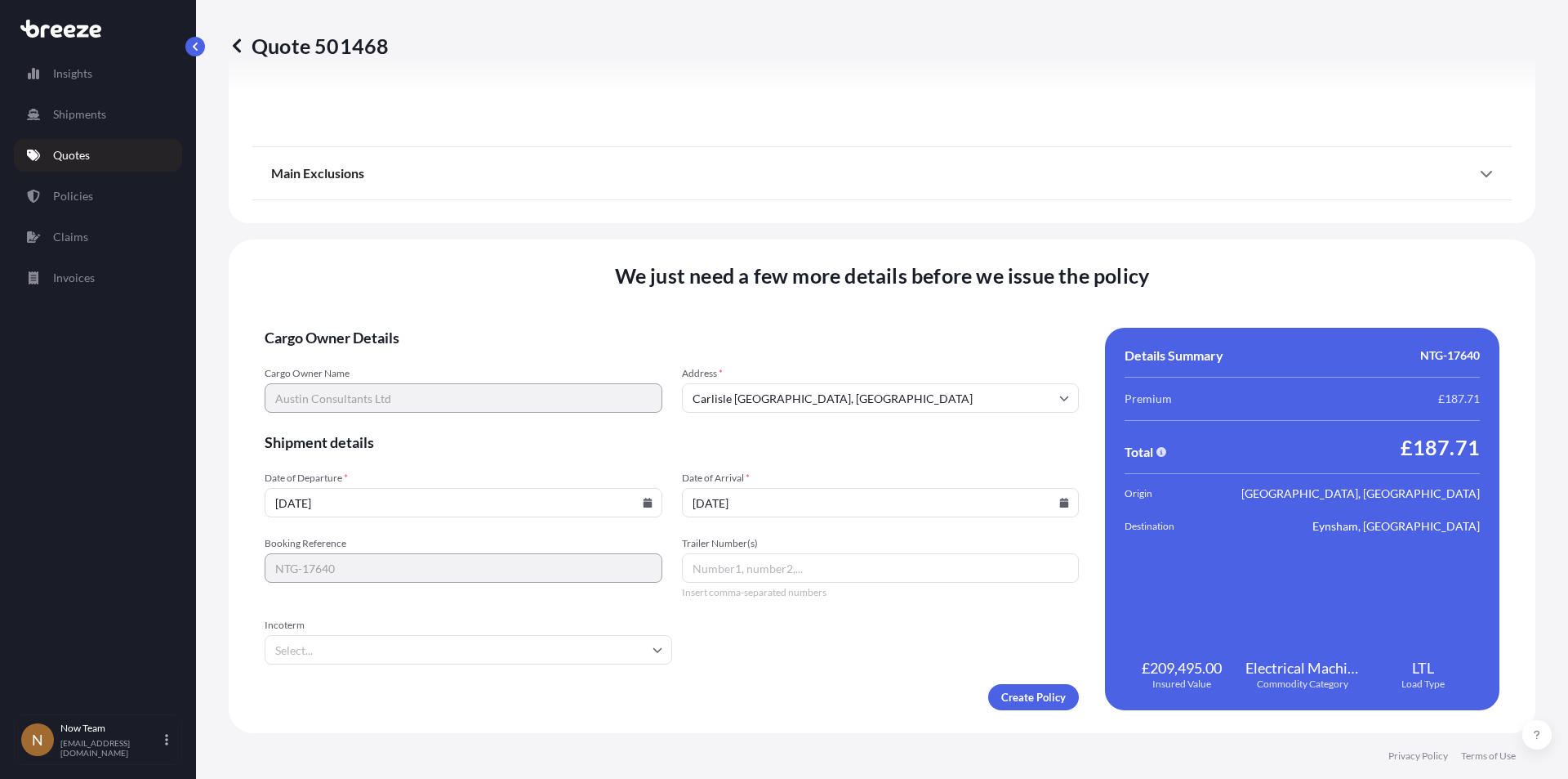
click at [644, 501] on icon at bounding box center [648, 503] width 10 height 10
click at [1056, 508] on input "[DATE]" at bounding box center [881, 502] width 398 height 29
click at [1060, 501] on icon at bounding box center [1065, 503] width 10 height 10
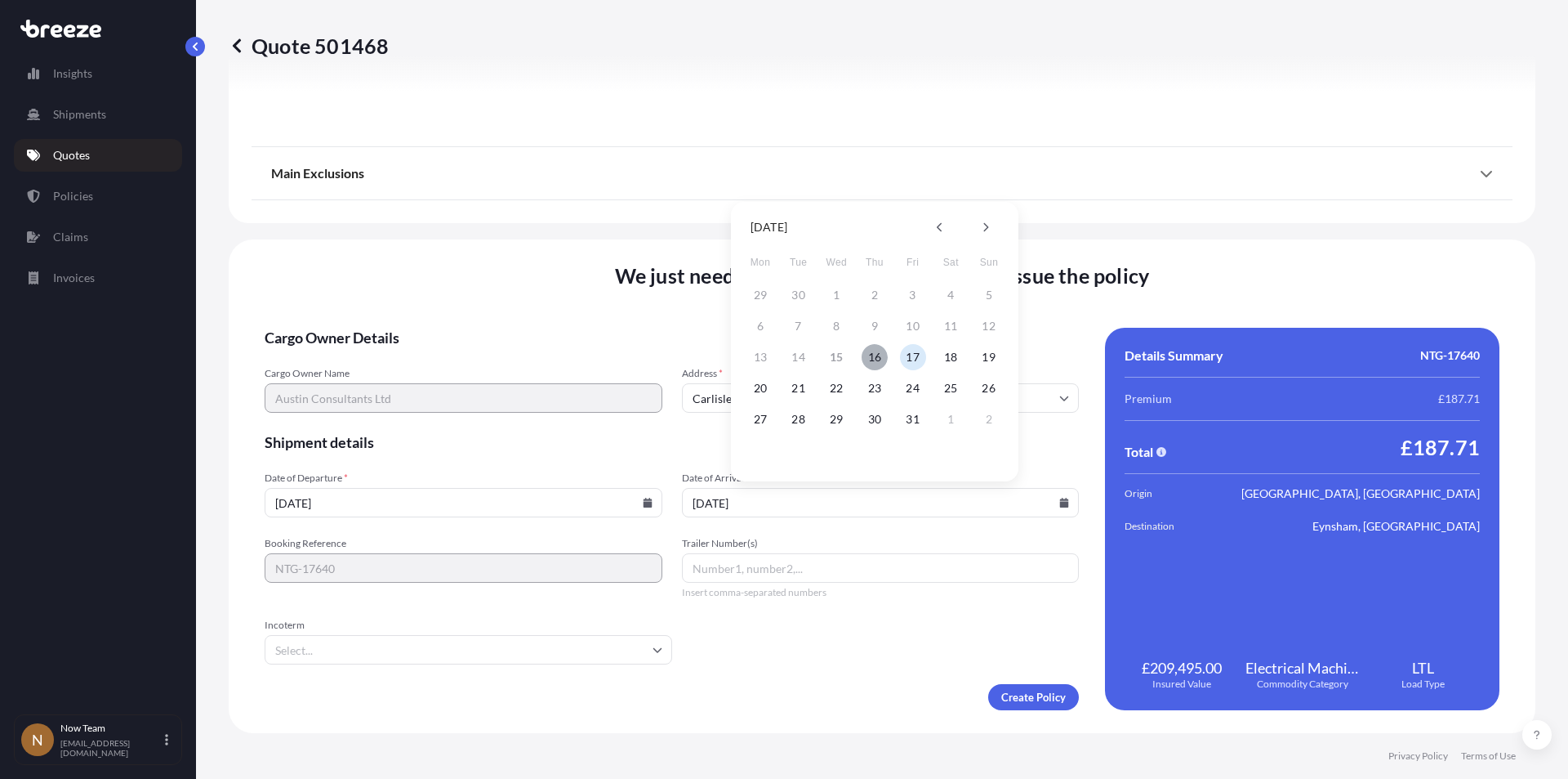
click at [880, 351] on button "16" at bounding box center [874, 356] width 26 height 26
type input "[DATE]"
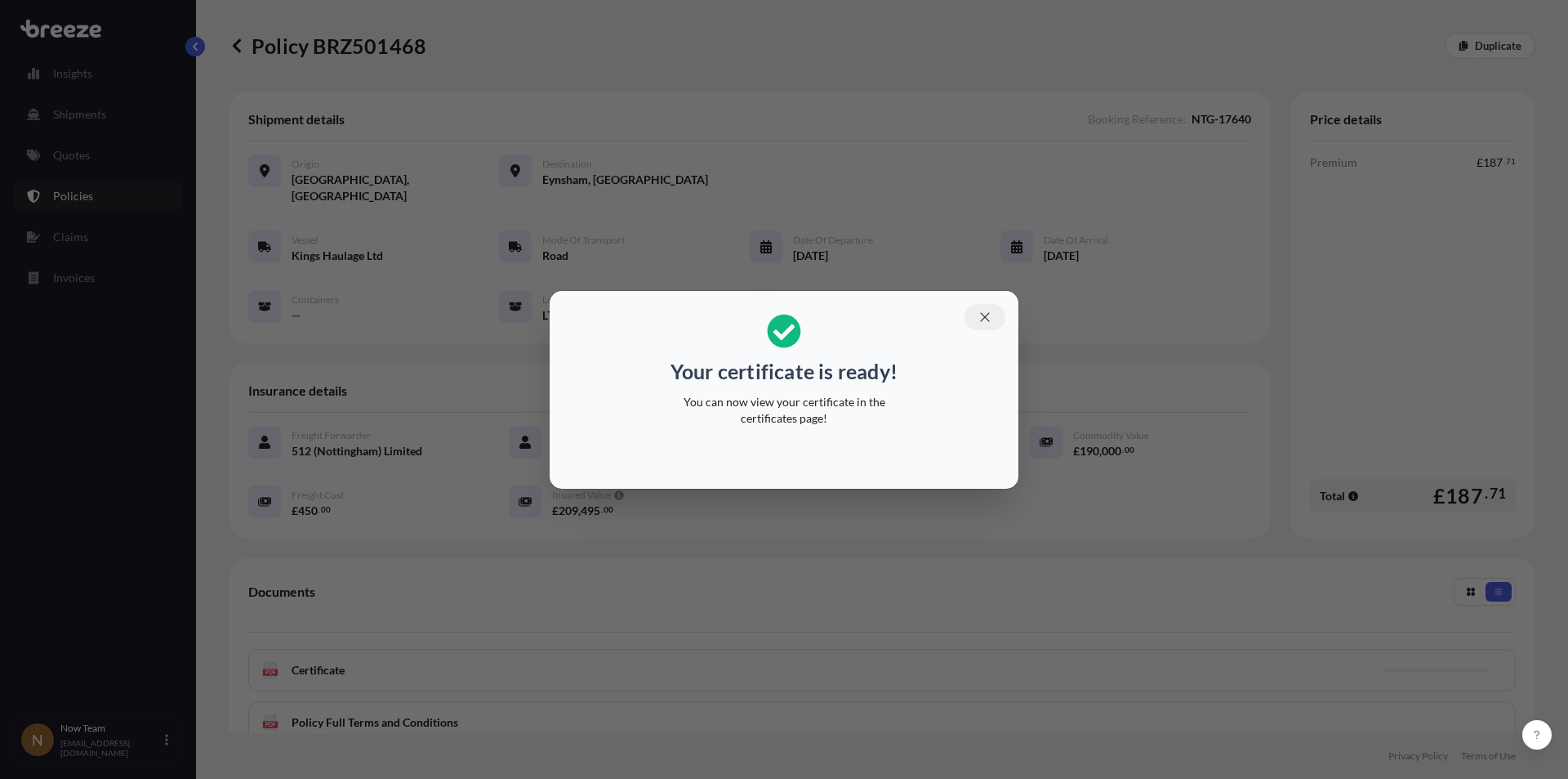
click at [981, 316] on icon "button" at bounding box center [985, 317] width 15 height 15
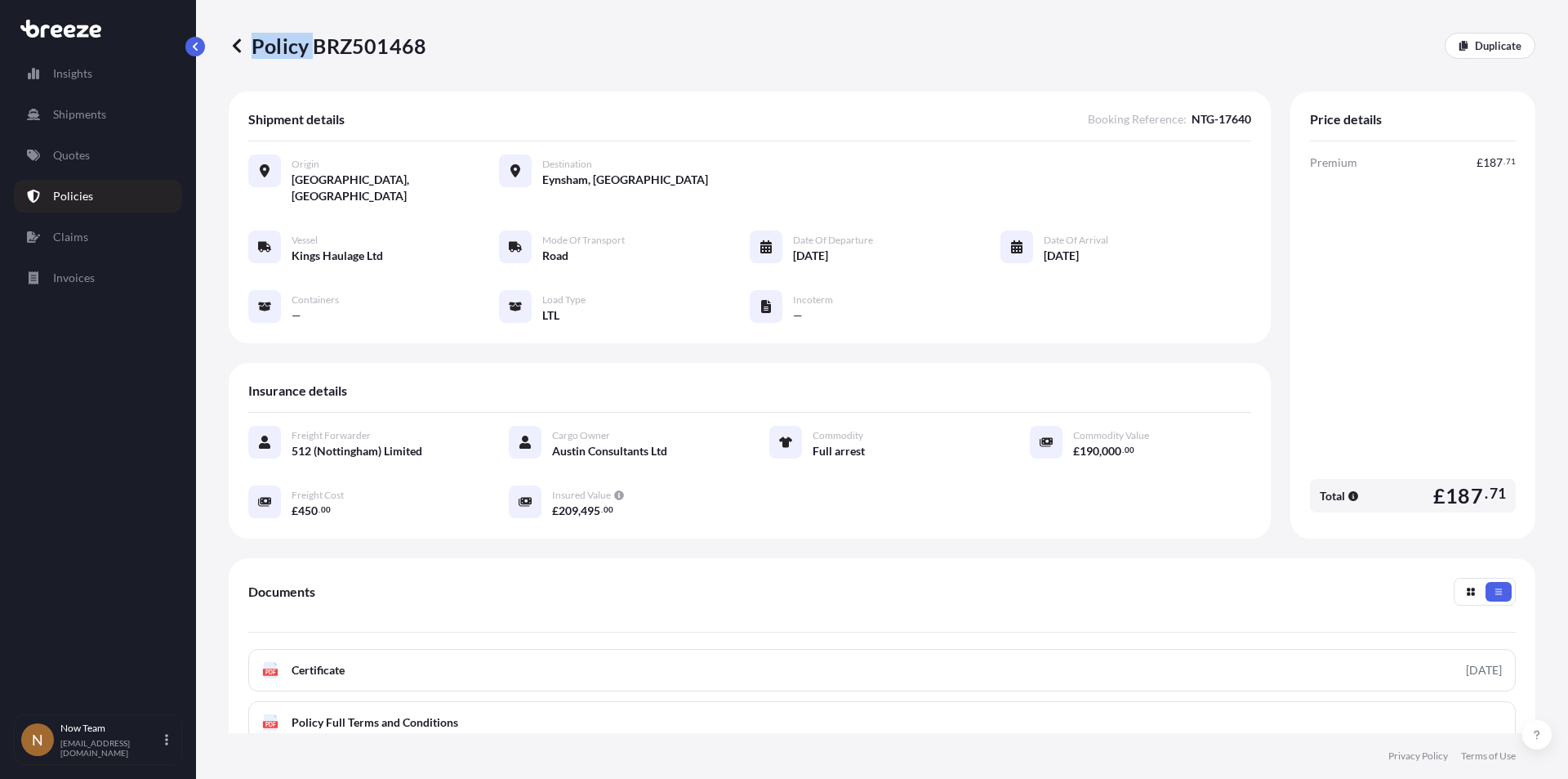
drag, startPoint x: 315, startPoint y: 43, endPoint x: 453, endPoint y: 48, distance: 138.1
click at [453, 48] on div "Policy BRZ501468 Duplicate" at bounding box center [882, 45] width 1307 height 26
click at [393, 54] on p "Policy BRZ501468" at bounding box center [328, 45] width 198 height 26
drag, startPoint x: 313, startPoint y: 43, endPoint x: 423, endPoint y: 47, distance: 110.1
click at [423, 47] on p "Policy BRZ501468" at bounding box center [328, 45] width 198 height 26
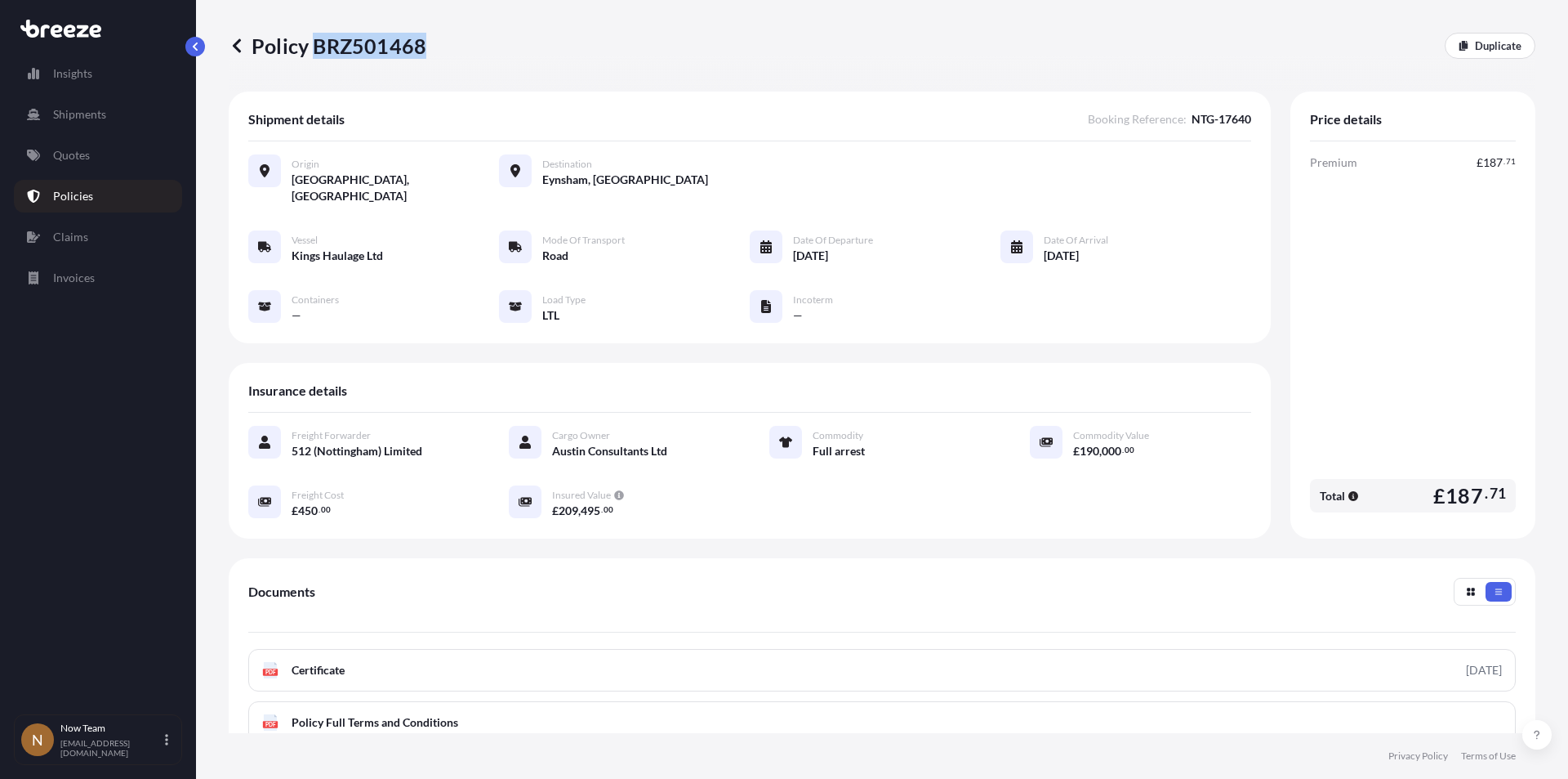
copy p "BRZ501468"
